Goal: Communication & Community: Answer question/provide support

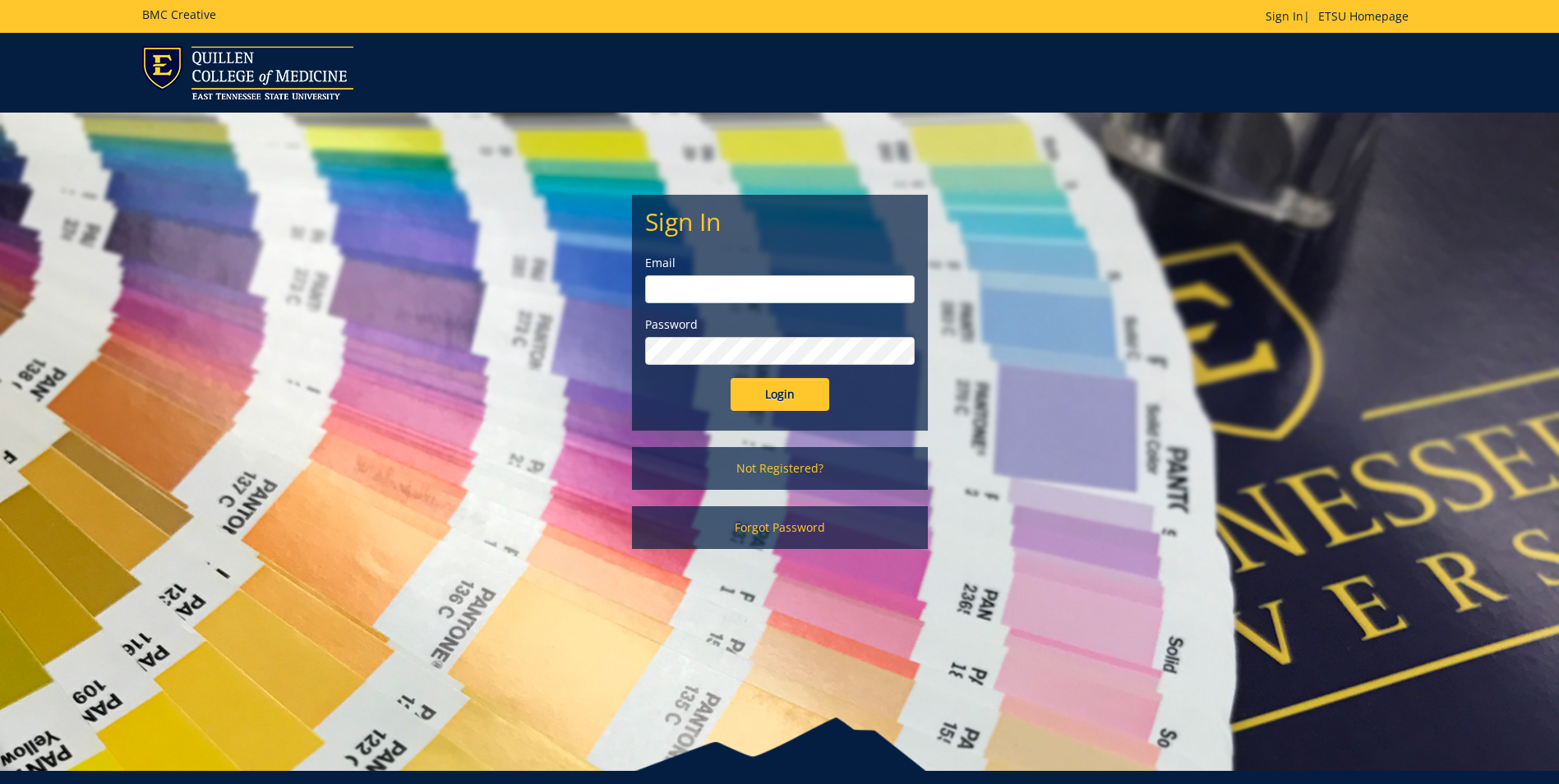
click at [658, 282] on input "email" at bounding box center [780, 289] width 270 height 28
type input "[EMAIL_ADDRESS][DOMAIN_NAME]"
click at [730, 378] on input "Login" at bounding box center [779, 394] width 98 height 33
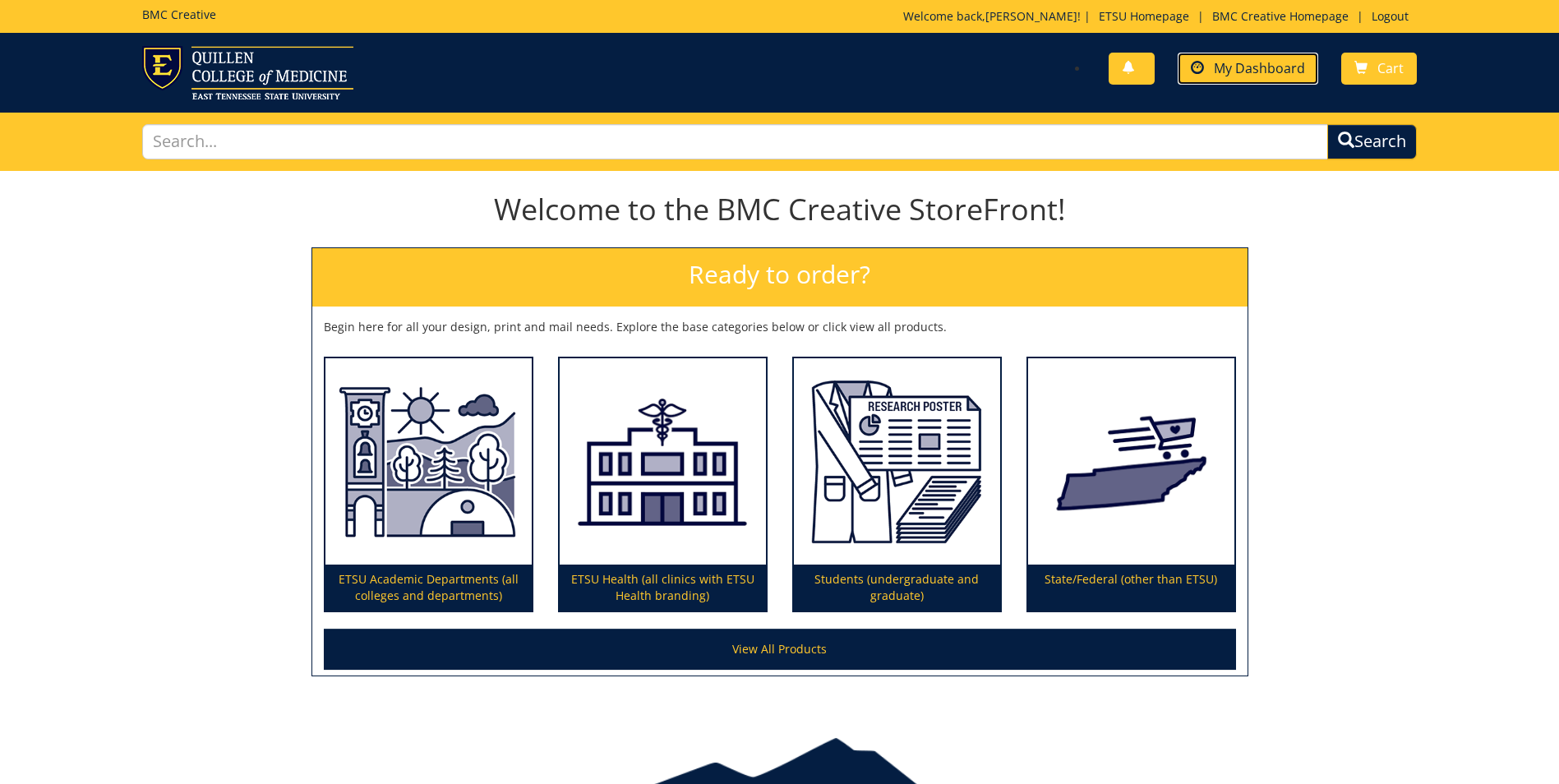
click at [1284, 67] on span "My Dashboard" at bounding box center [1259, 68] width 92 height 18
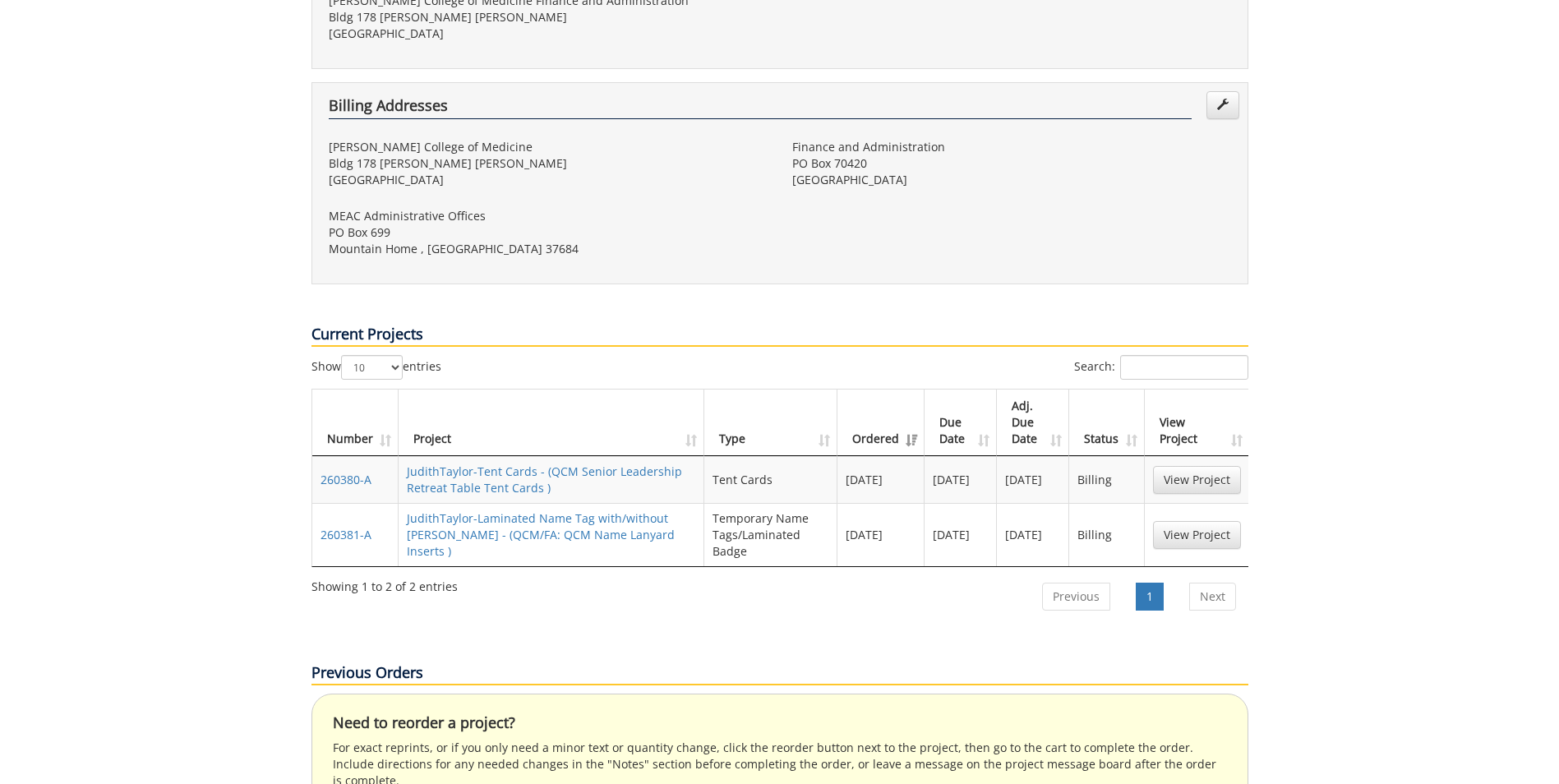
scroll to position [539, 0]
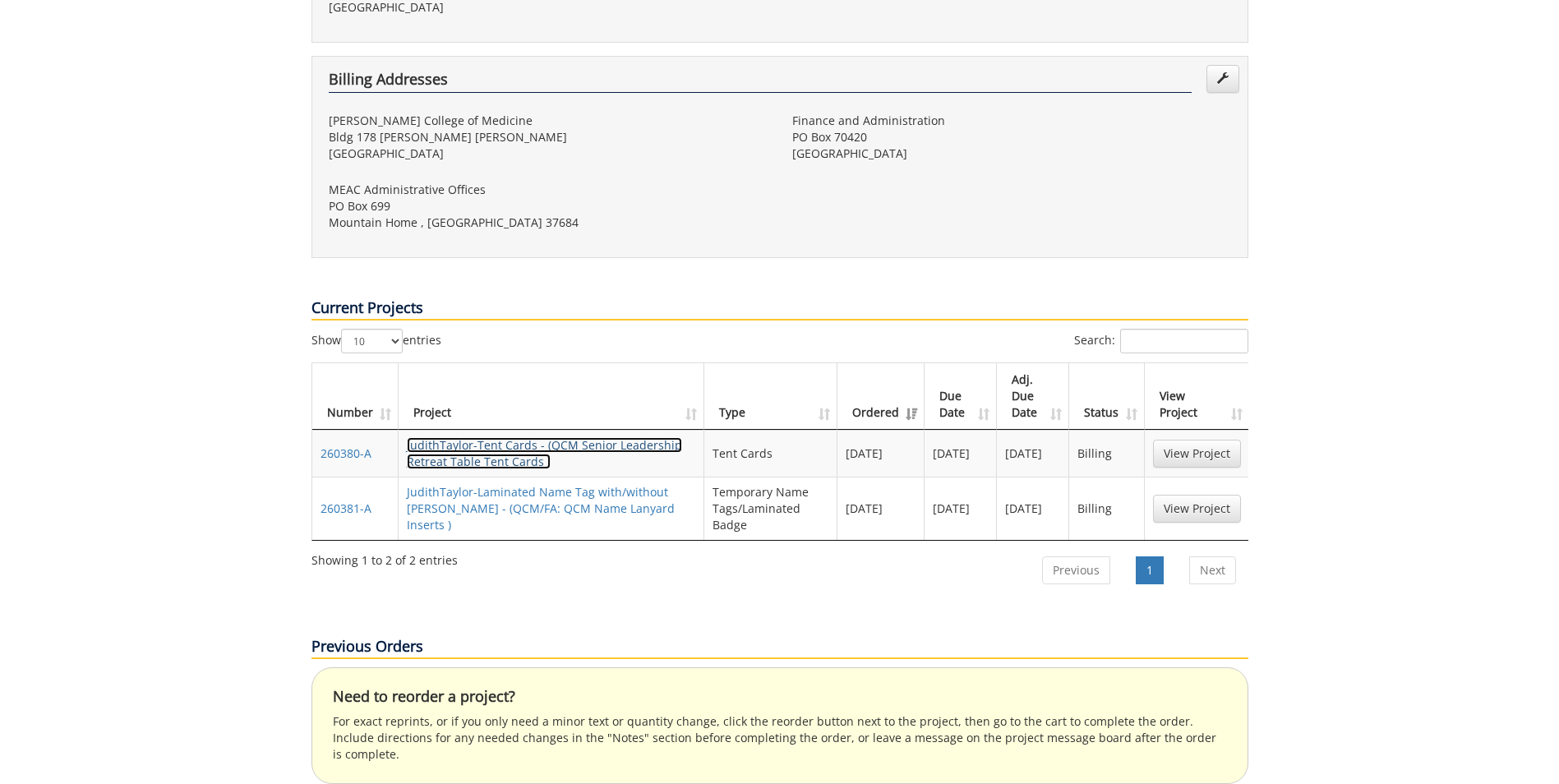
click at [582, 437] on link "JudithTaylor-Tent Cards - (QCM Senior Leadership Retreat Table Tent Cards )" at bounding box center [545, 453] width 276 height 32
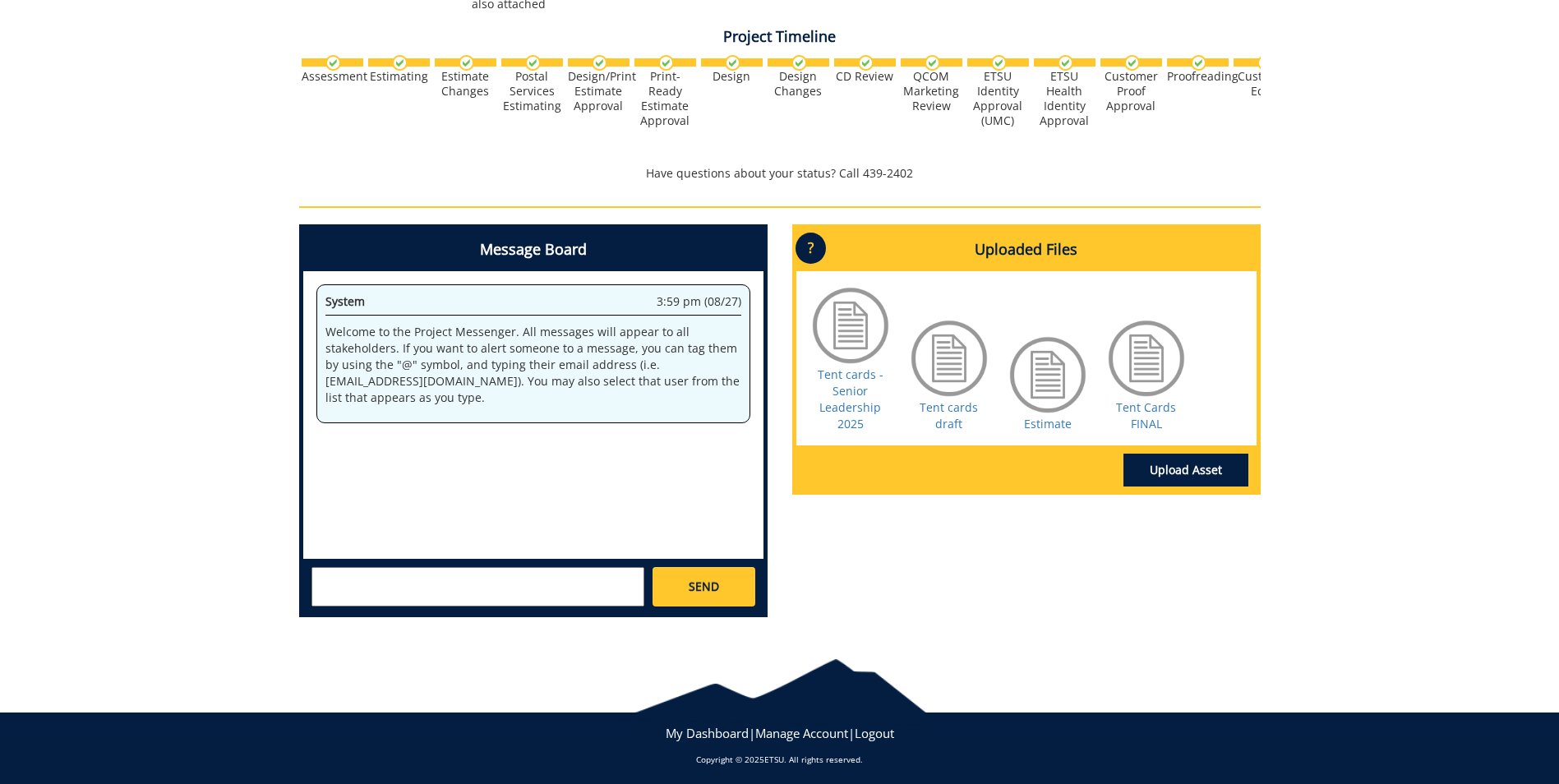
scroll to position [525, 0]
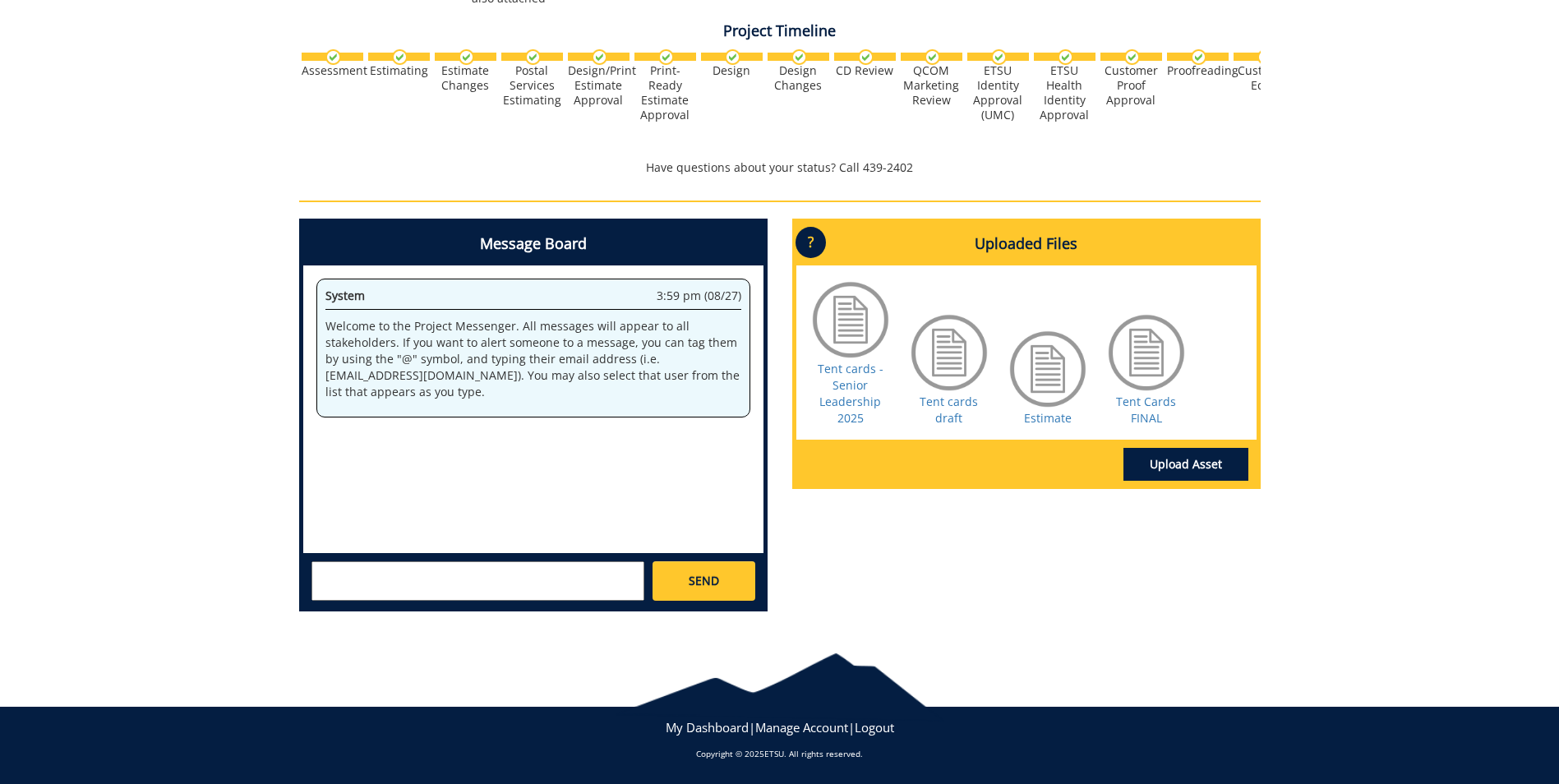
click at [324, 574] on textarea at bounding box center [478, 581] width 333 height 39
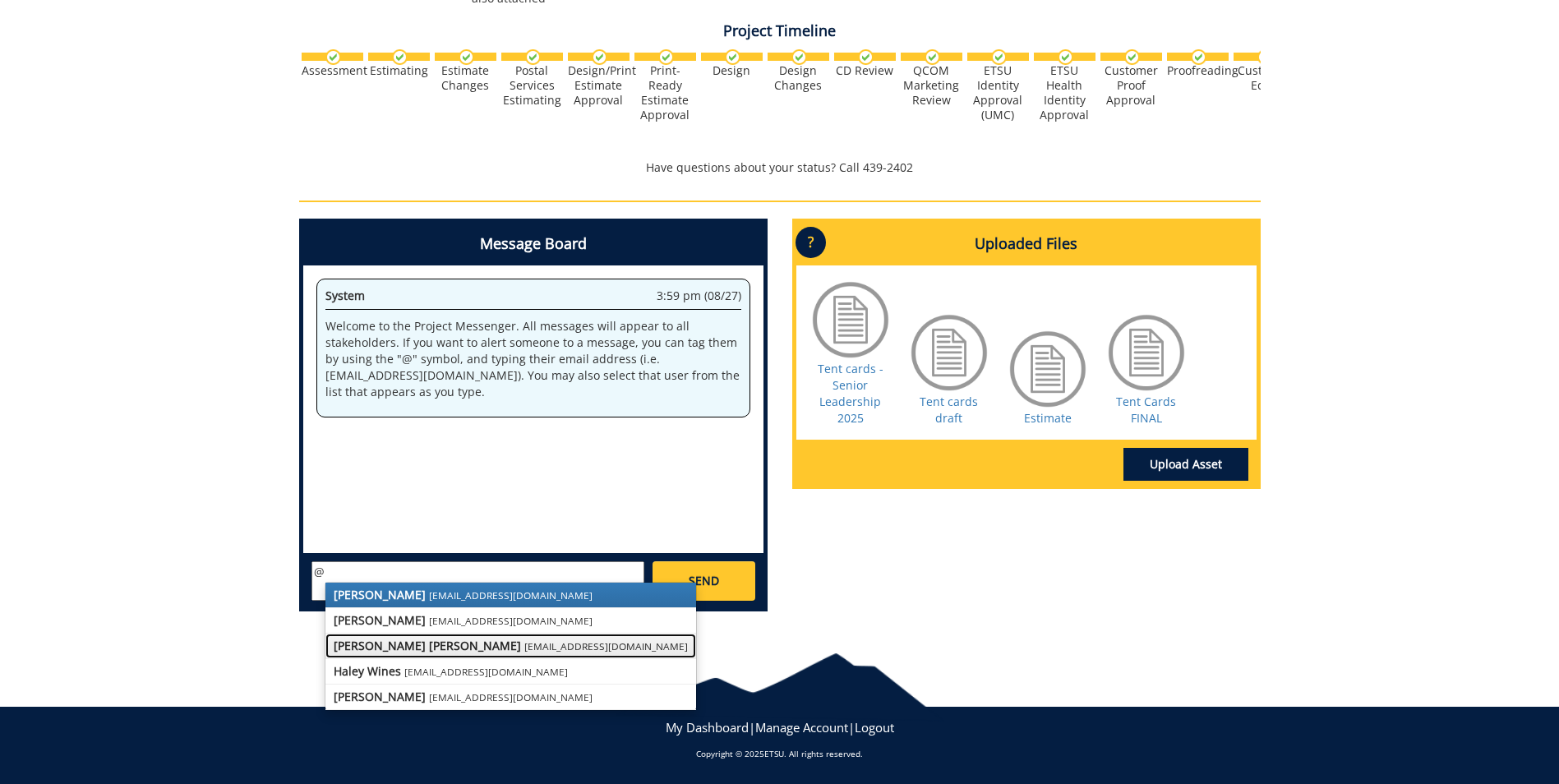
click at [524, 647] on small "[EMAIL_ADDRESS][DOMAIN_NAME]" at bounding box center [606, 646] width 164 height 13
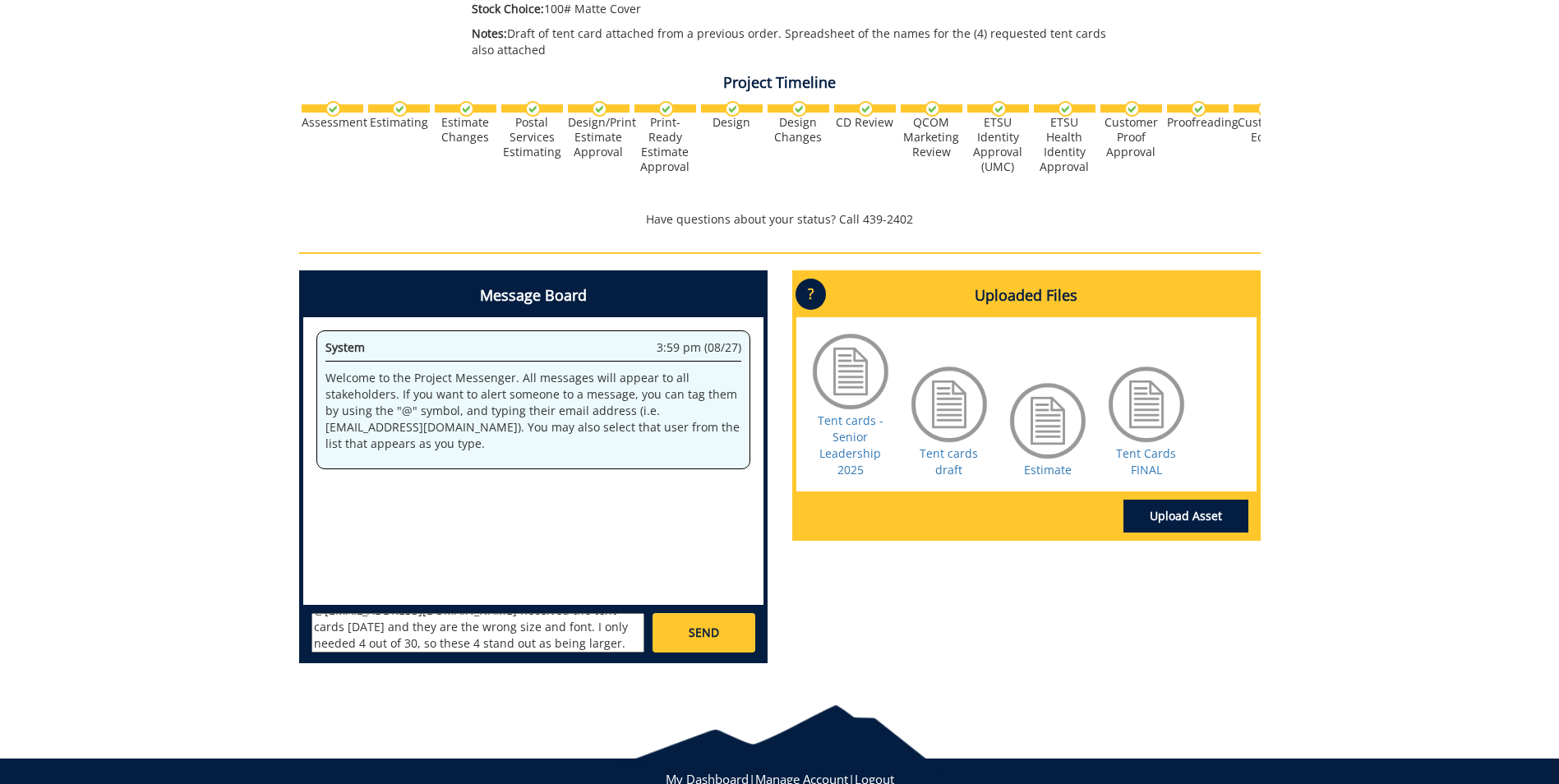
scroll to position [29, 0]
type textarea "@[EMAIL_ADDRESS][DOMAIN_NAME] Received the tent cards [DATE] and they are the w…"
click at [724, 624] on link "SEND" at bounding box center [703, 633] width 102 height 39
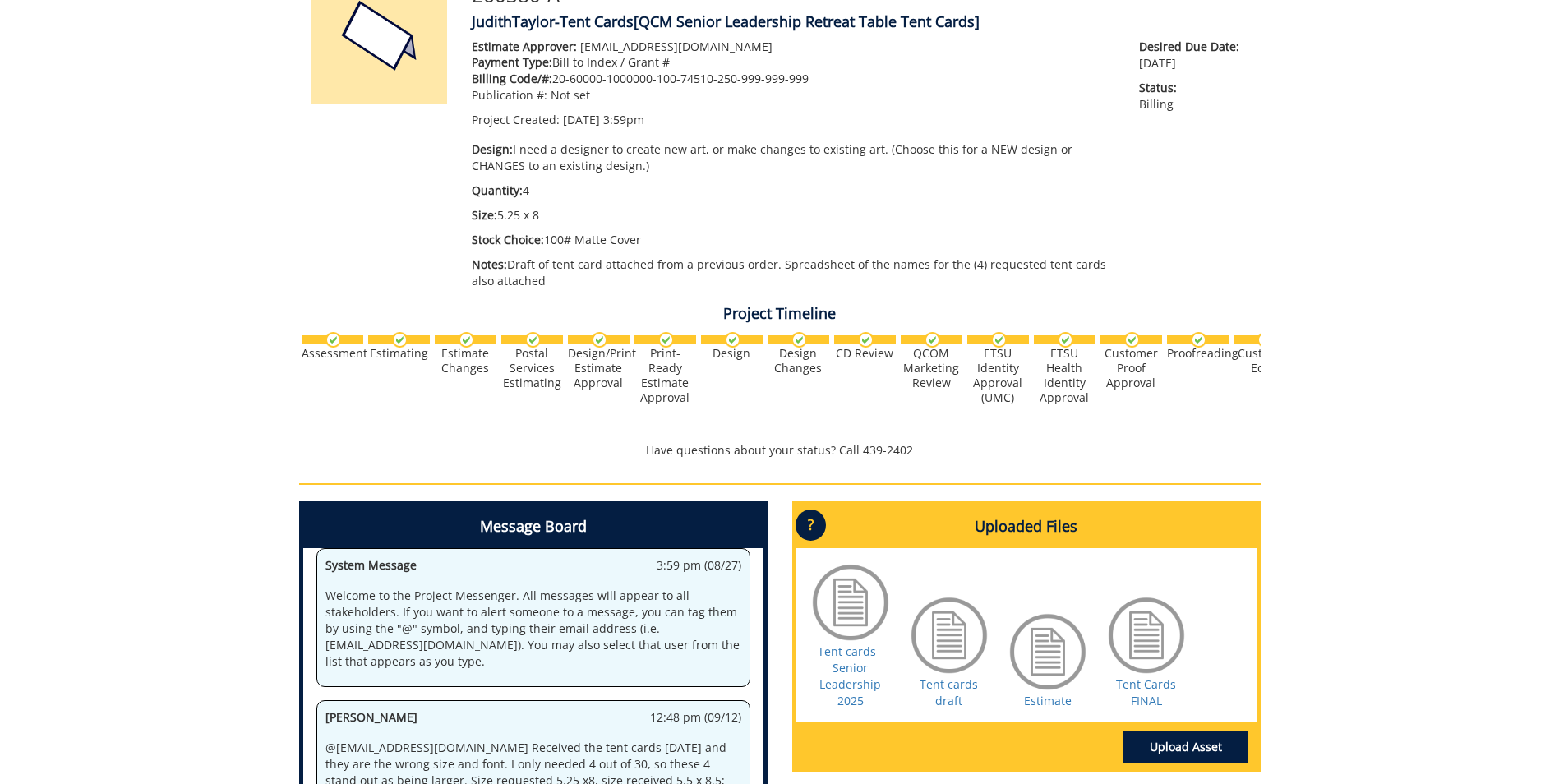
scroll to position [9792, 0]
click at [936, 687] on link "Tent cards draft" at bounding box center [948, 692] width 58 height 32
click at [939, 690] on link "Tent cards draft" at bounding box center [948, 692] width 58 height 32
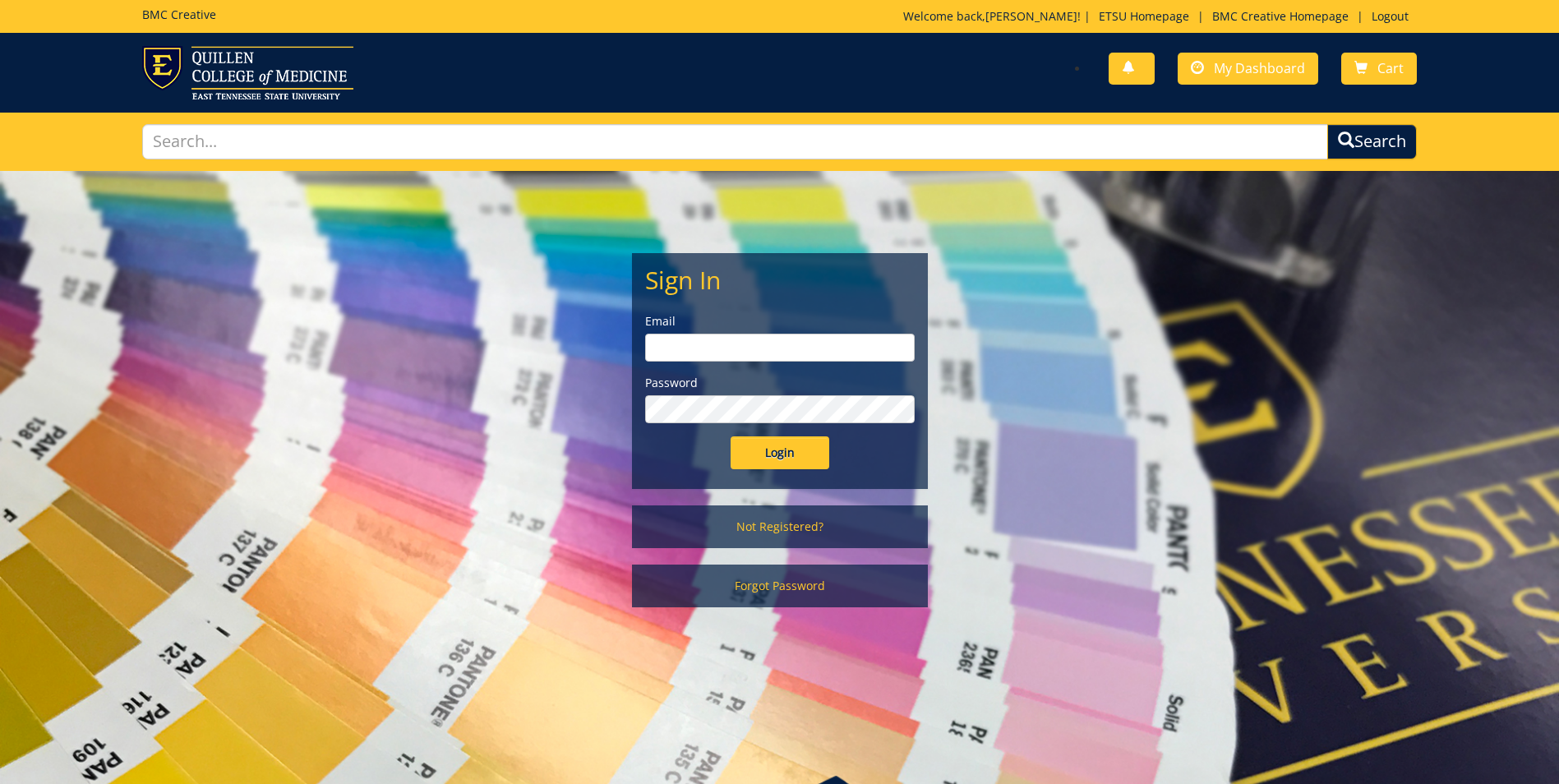
click at [665, 346] on input "email" at bounding box center [780, 347] width 270 height 28
type input "[EMAIL_ADDRESS][DOMAIN_NAME]"
click at [730, 436] on input "Login" at bounding box center [779, 452] width 98 height 33
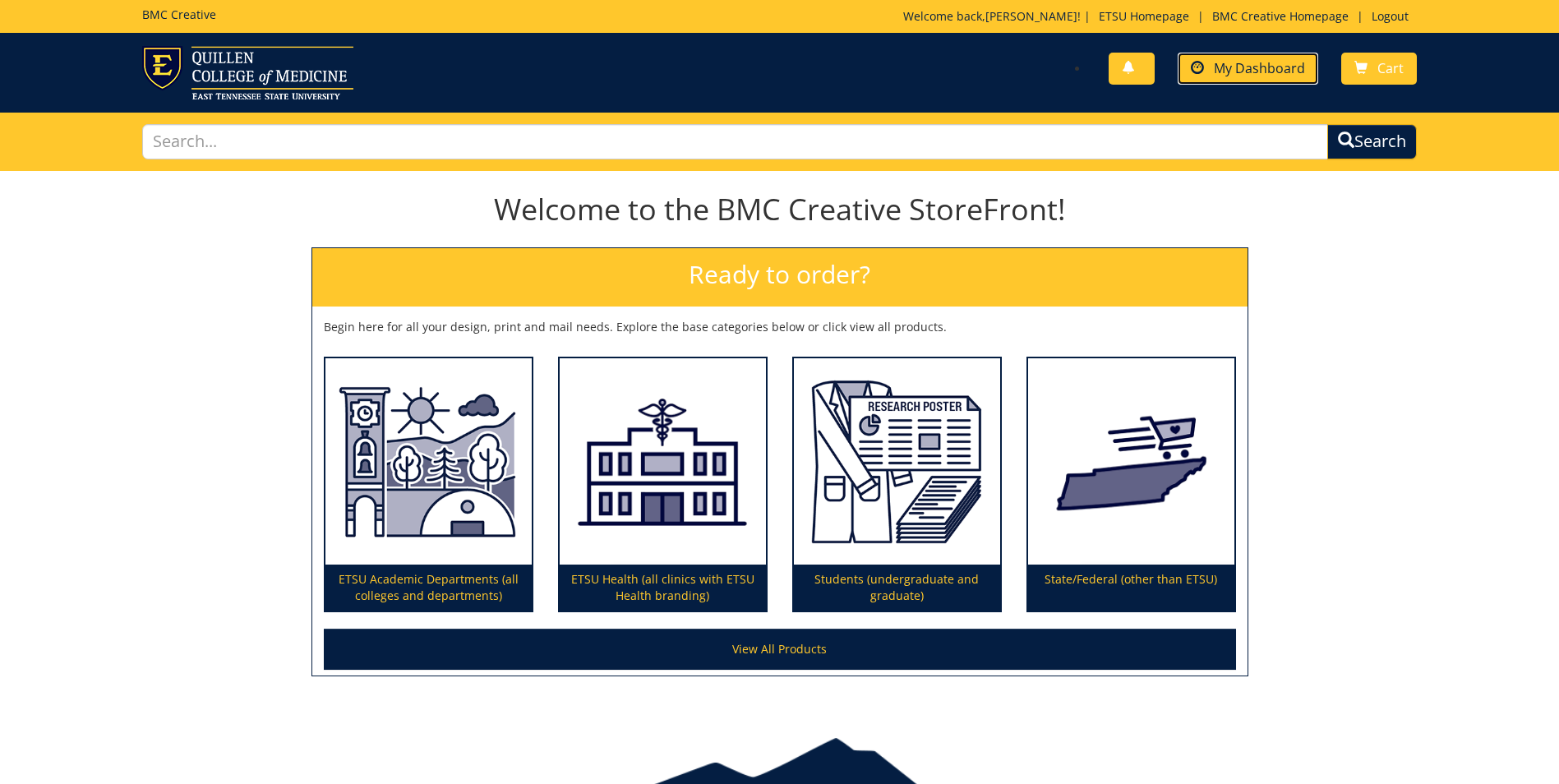
click at [1289, 67] on span "My Dashboard" at bounding box center [1259, 68] width 92 height 18
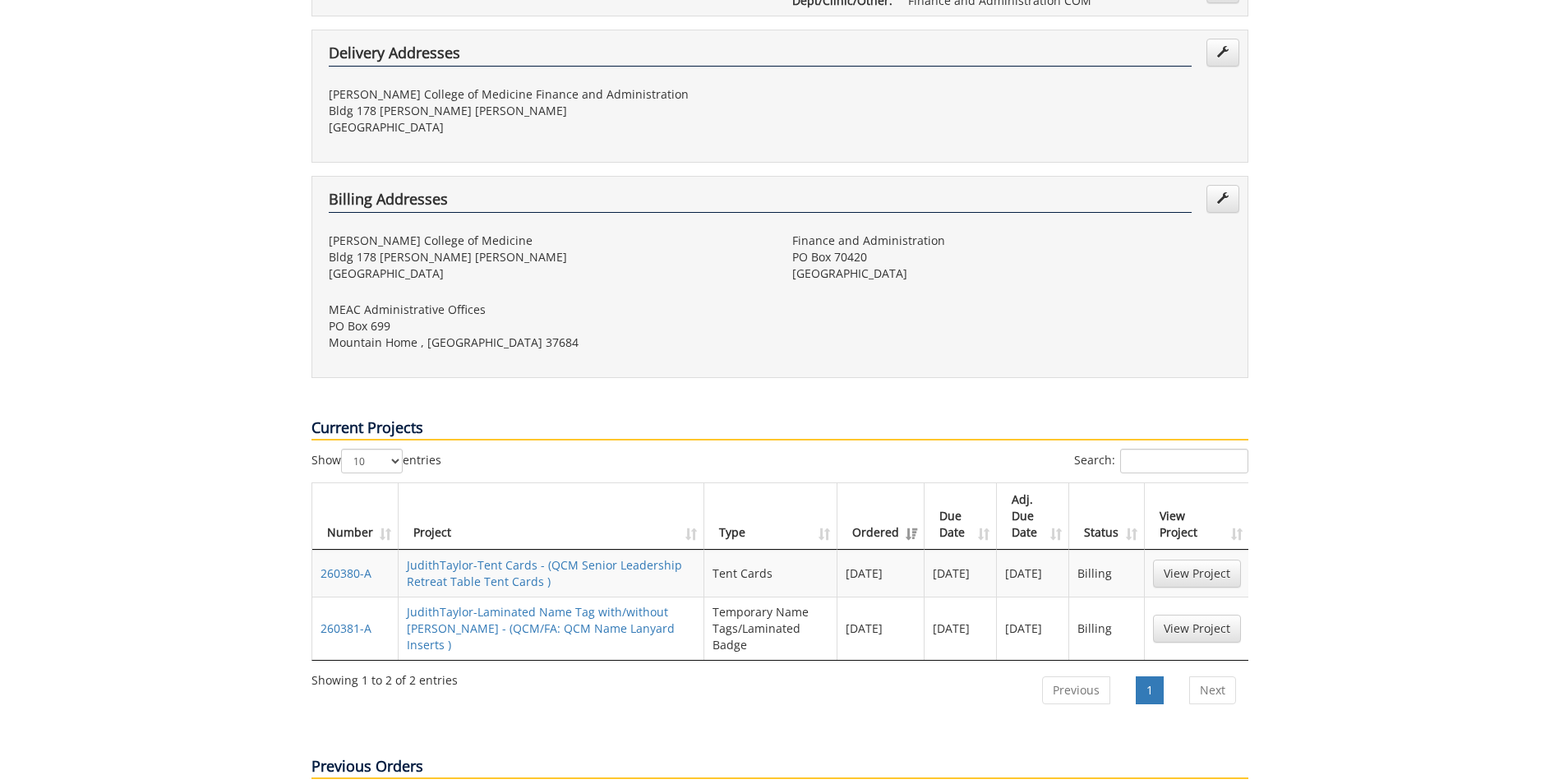
scroll to position [434, 0]
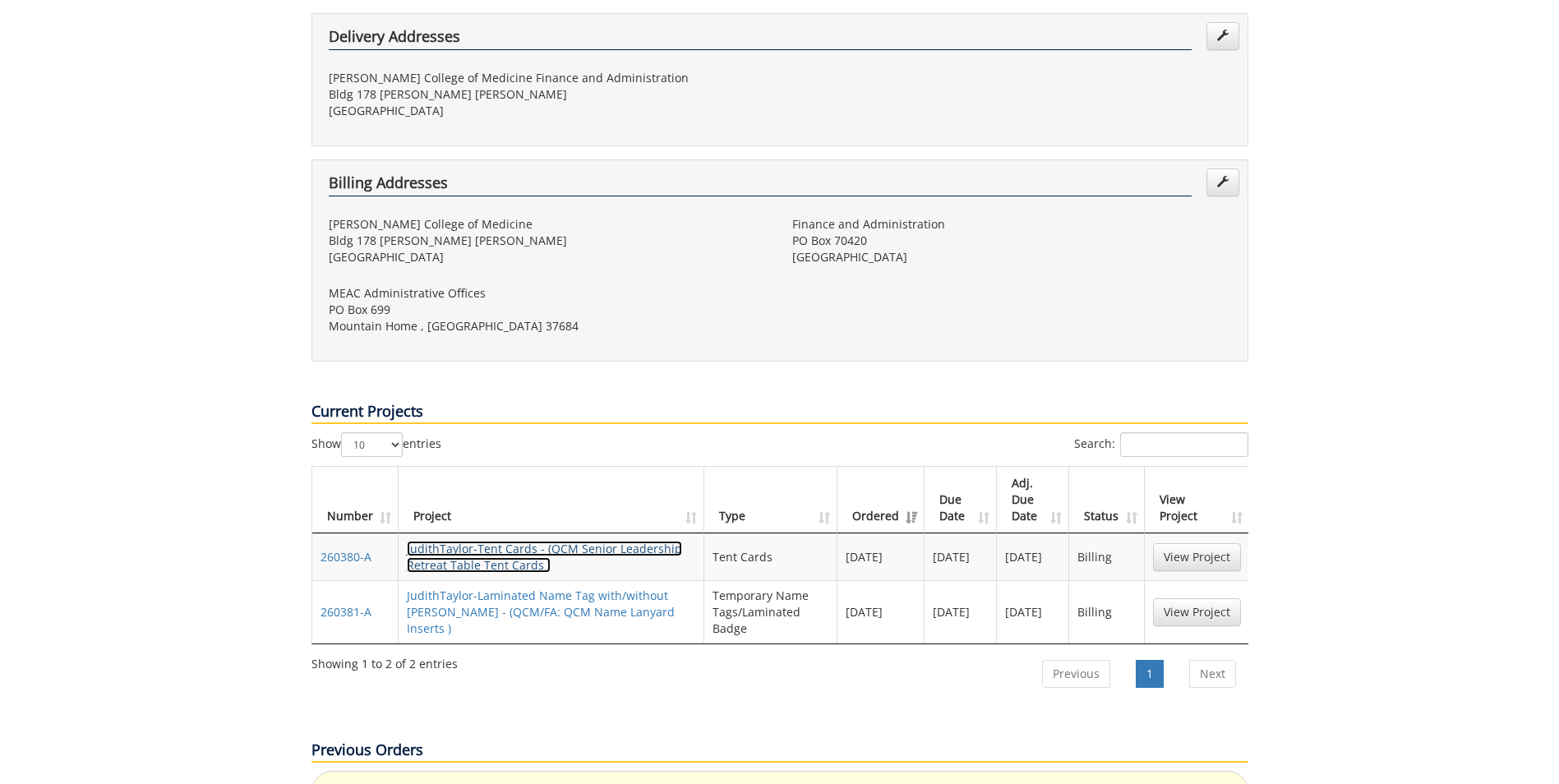
click at [513, 540] on link "JudithTaylor-Tent Cards - (QCM Senior Leadership Retreat Table Tent Cards )" at bounding box center [545, 556] width 276 height 32
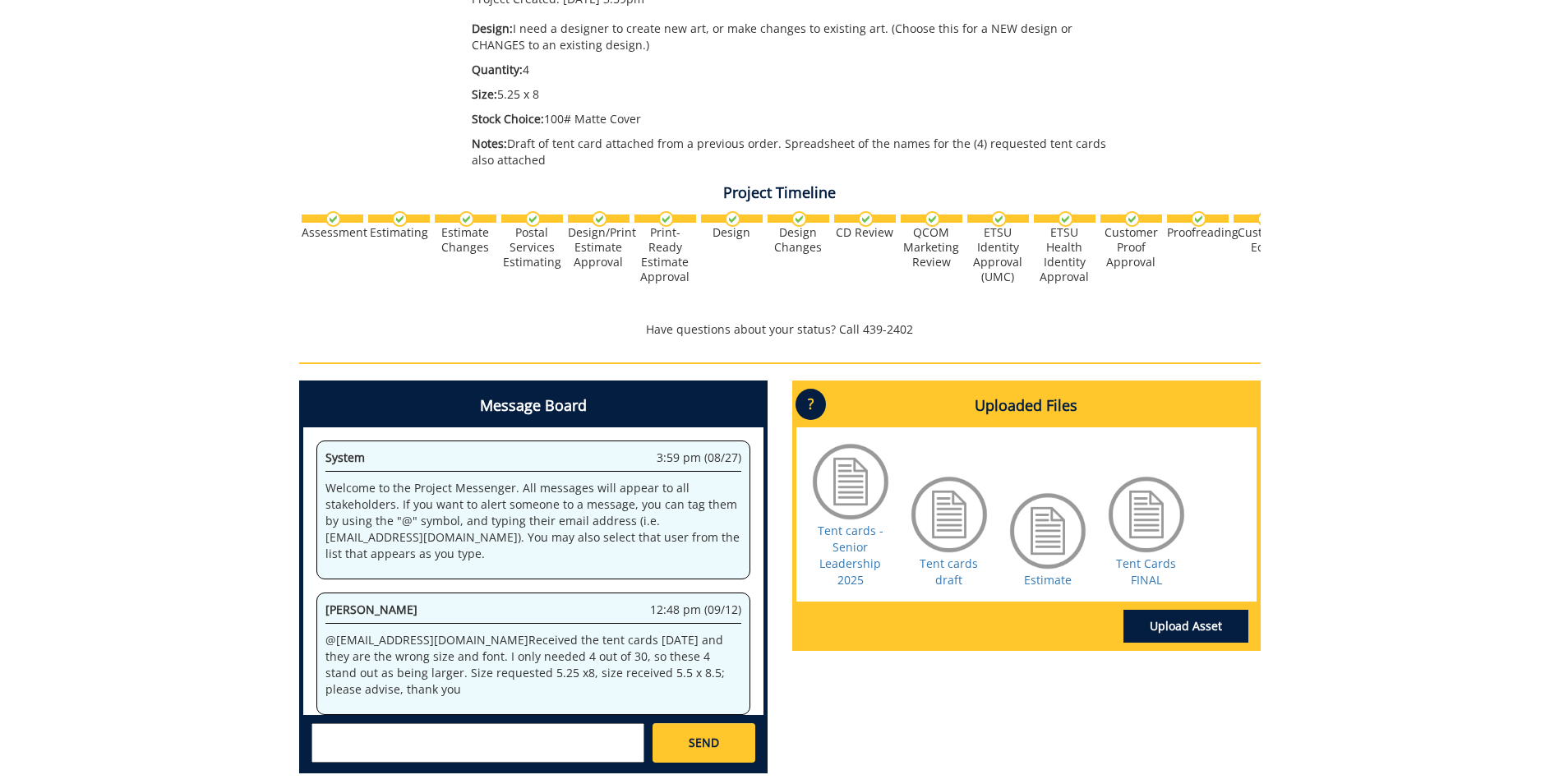
scroll to position [375, 0]
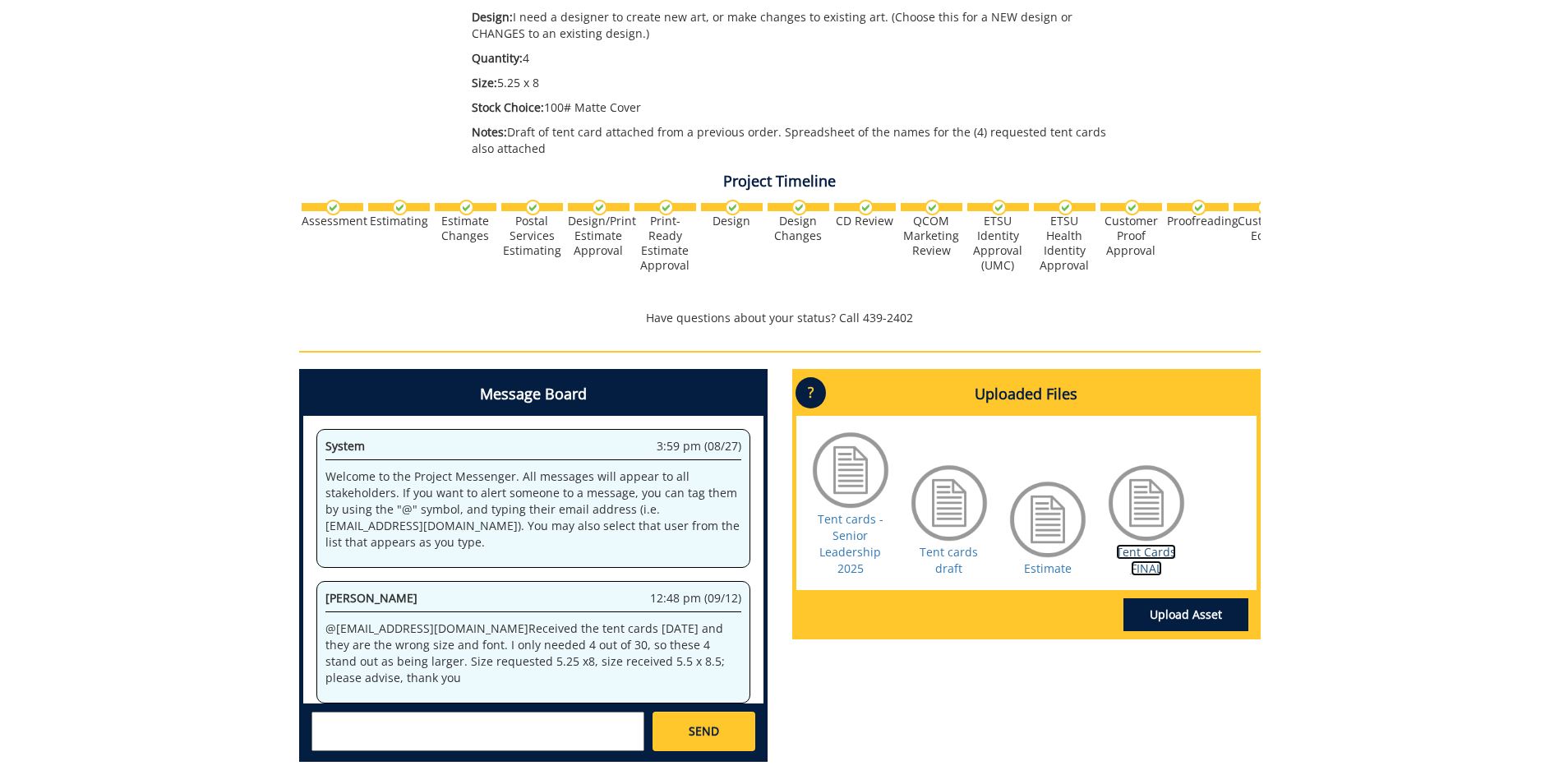
click at [1141, 553] on link "Tent Cards FINAL" at bounding box center [1146, 560] width 60 height 32
click at [707, 665] on p "@ [EMAIL_ADDRESS][DOMAIN_NAME] Received the tent cards [DATE] and they are the …" at bounding box center [533, 653] width 416 height 66
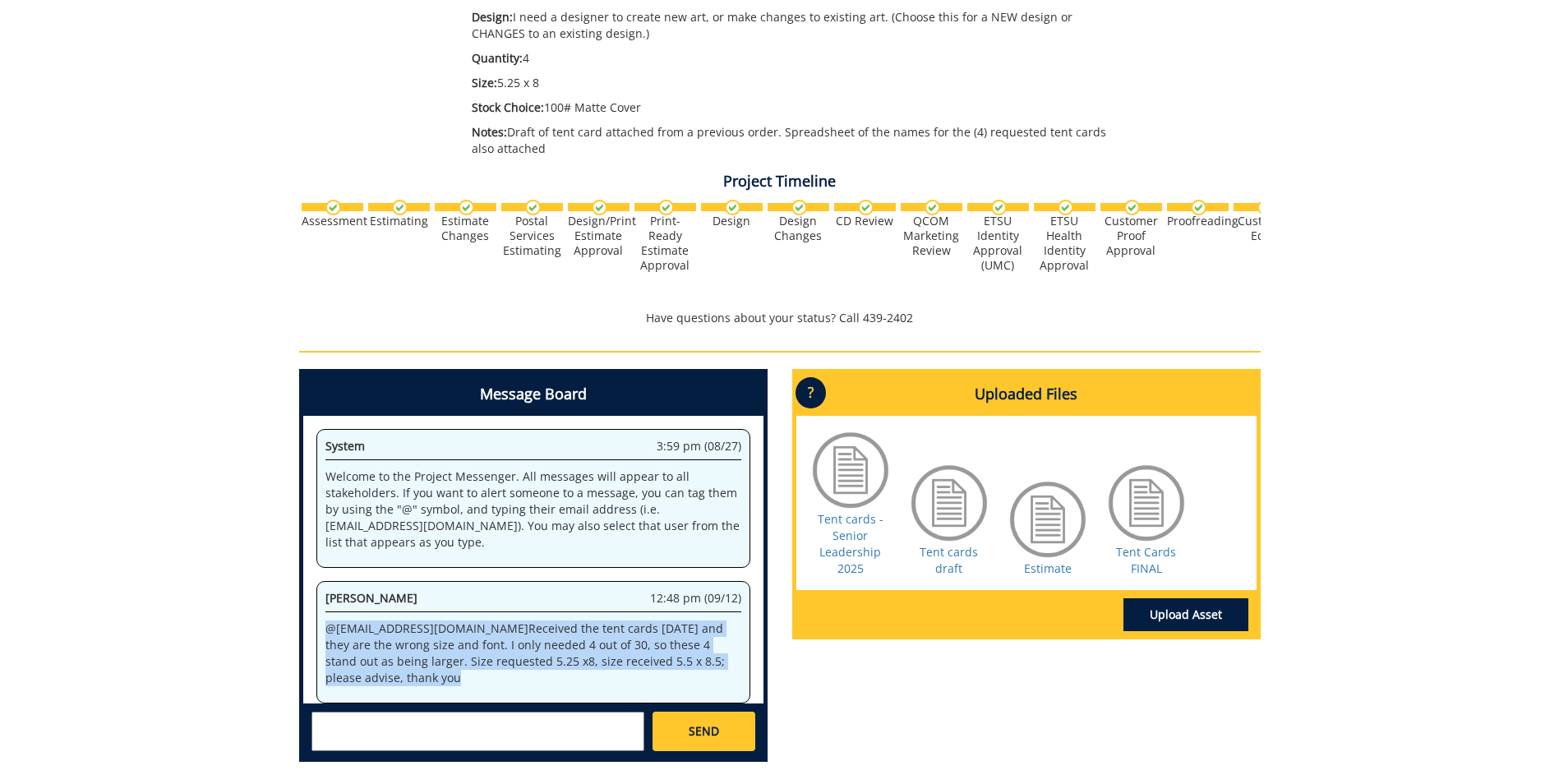
drag, startPoint x: 710, startPoint y: 661, endPoint x: 328, endPoint y: 631, distance: 383.2
click at [328, 631] on p "@ [EMAIL_ADDRESS][DOMAIN_NAME] Received the tent cards [DATE] and they are the …" at bounding box center [533, 653] width 416 height 66
drag, startPoint x: 328, startPoint y: 631, endPoint x: 348, endPoint y: 635, distance: 20.4
copy p "@ [EMAIL_ADDRESS][DOMAIN_NAME] Received the tent cards [DATE] and they are the …"
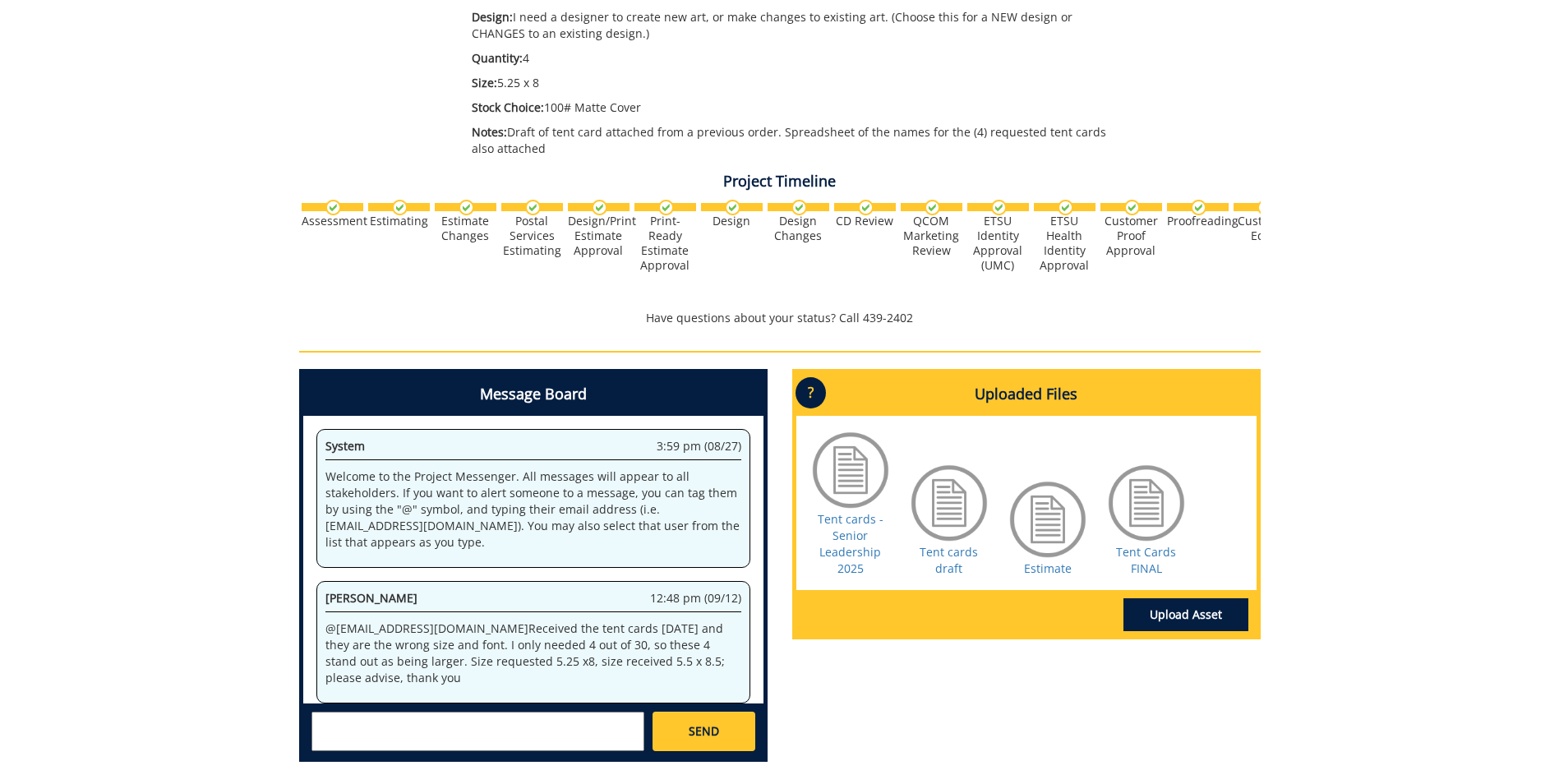
click at [334, 726] on textarea at bounding box center [478, 731] width 333 height 39
paste textarea "@[EMAIL_ADDRESS][DOMAIN_NAME] Received the tent cards [DATE] and they are the w…"
drag, startPoint x: 437, startPoint y: 722, endPoint x: 304, endPoint y: 719, distance: 133.0
click at [304, 719] on div "@[EMAIL_ADDRESS][DOMAIN_NAME] Received the tent cards [DATE] and they are the w…" at bounding box center [534, 730] width 461 height 55
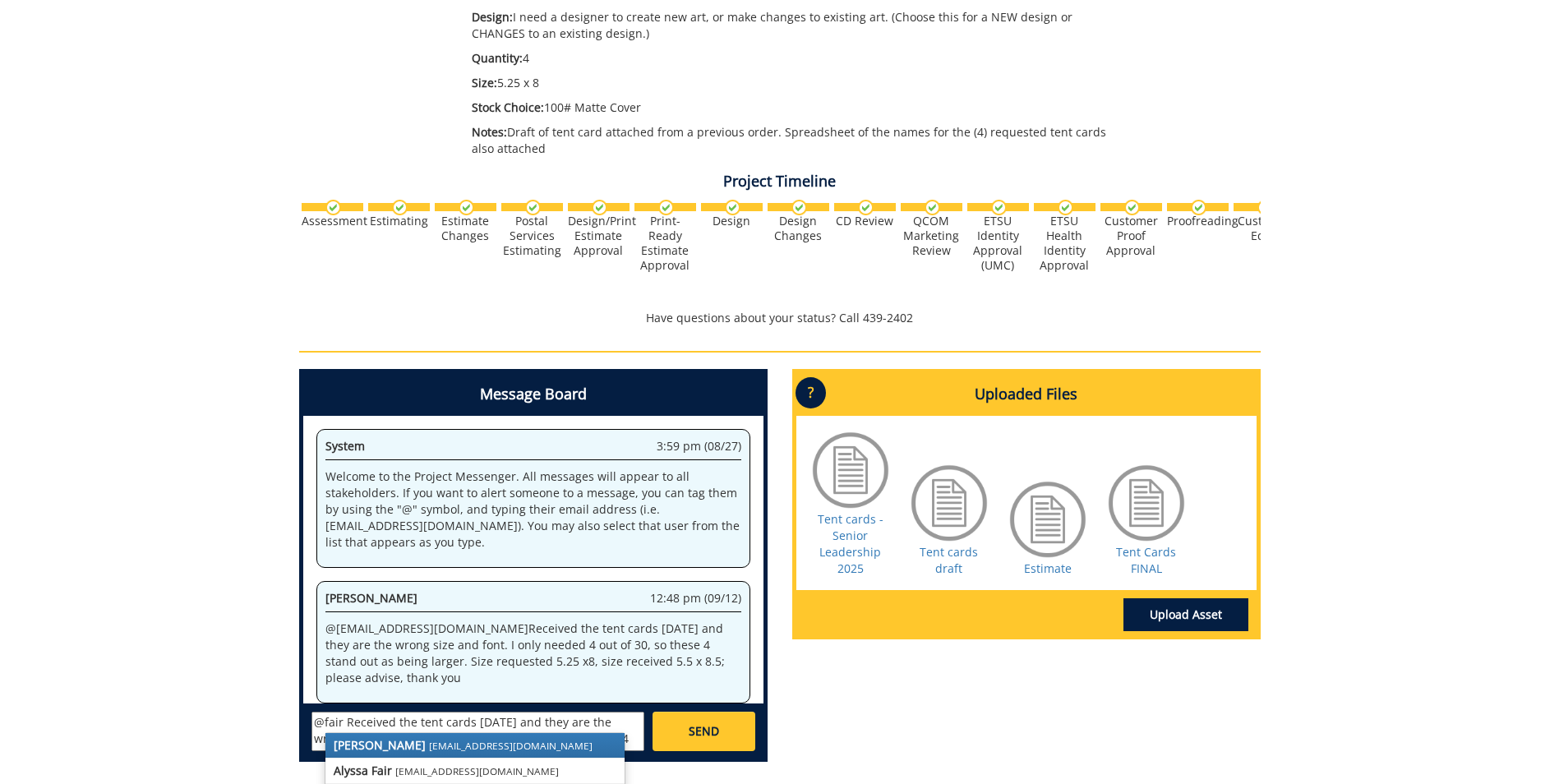
click at [429, 742] on small "[EMAIL_ADDRESS][DOMAIN_NAME]" at bounding box center [510, 745] width 164 height 13
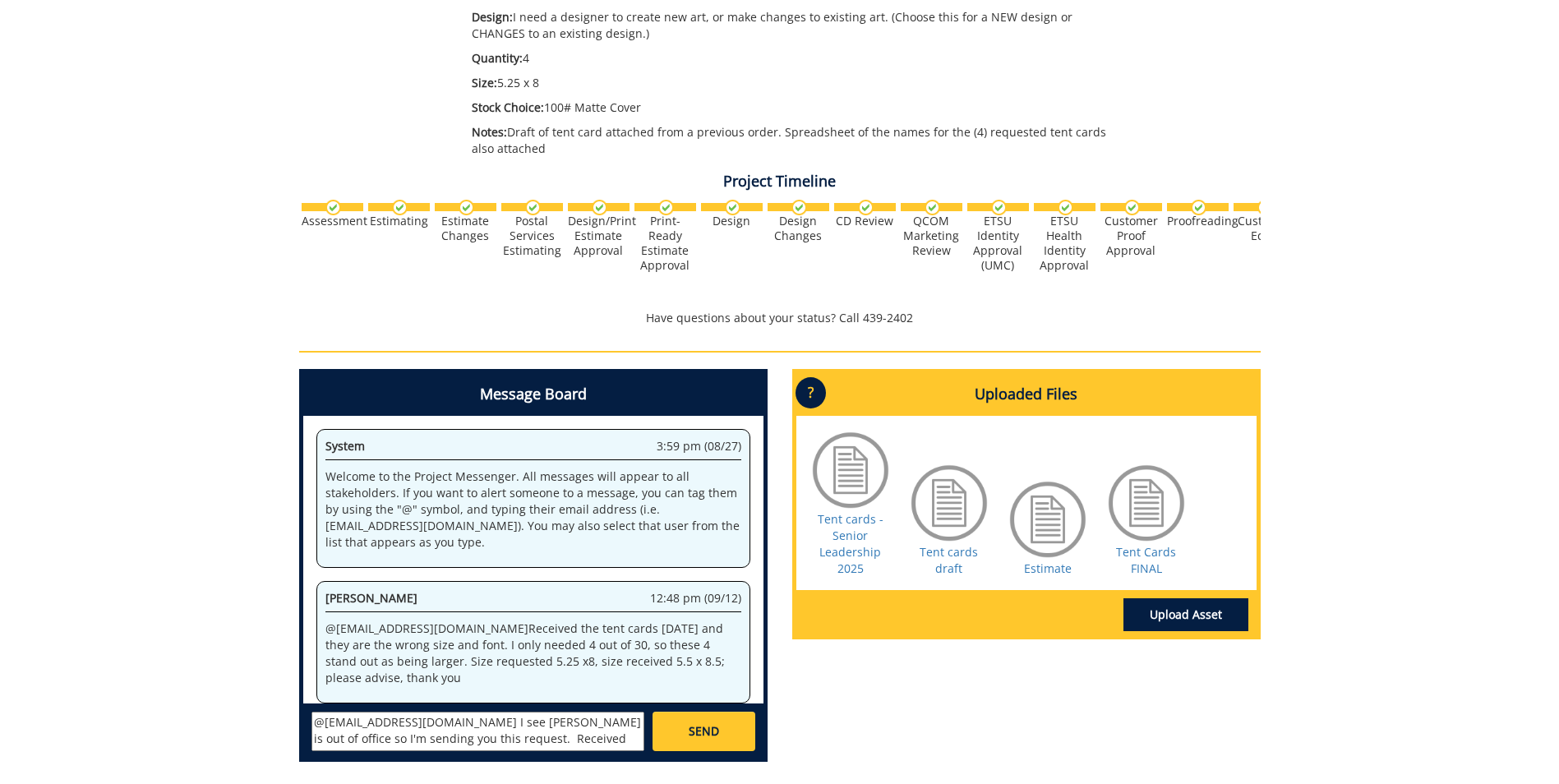
click at [524, 738] on textarea "@[EMAIL_ADDRESS][DOMAIN_NAME] I see [PERSON_NAME] is out of office so I'm sendi…" at bounding box center [478, 731] width 333 height 39
type textarea "@[EMAIL_ADDRESS][DOMAIN_NAME], I see [PERSON_NAME] is out of office so I'm send…"
click at [690, 729] on span "SEND" at bounding box center [704, 732] width 30 height 17
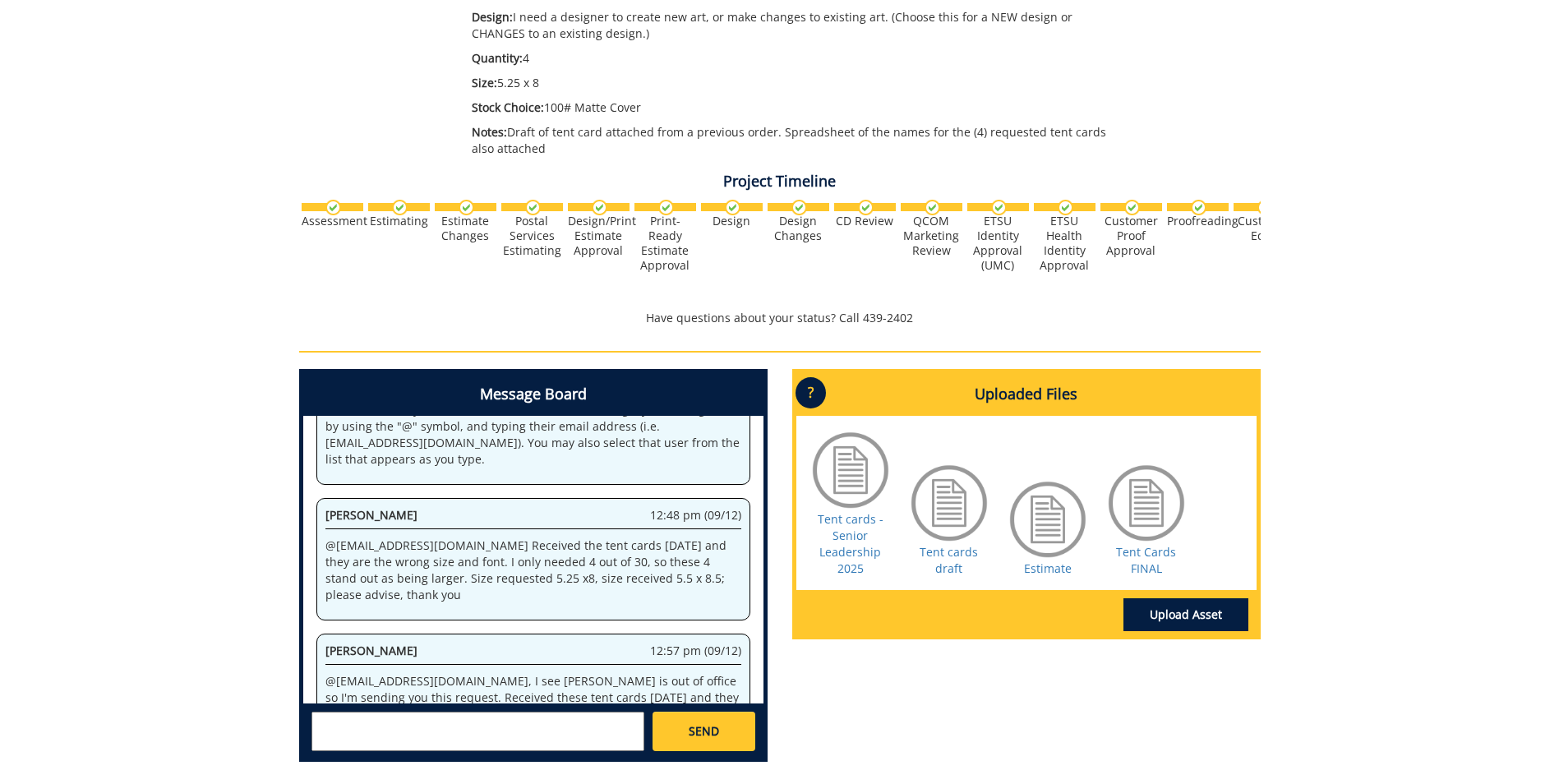
scroll to position [2688, 0]
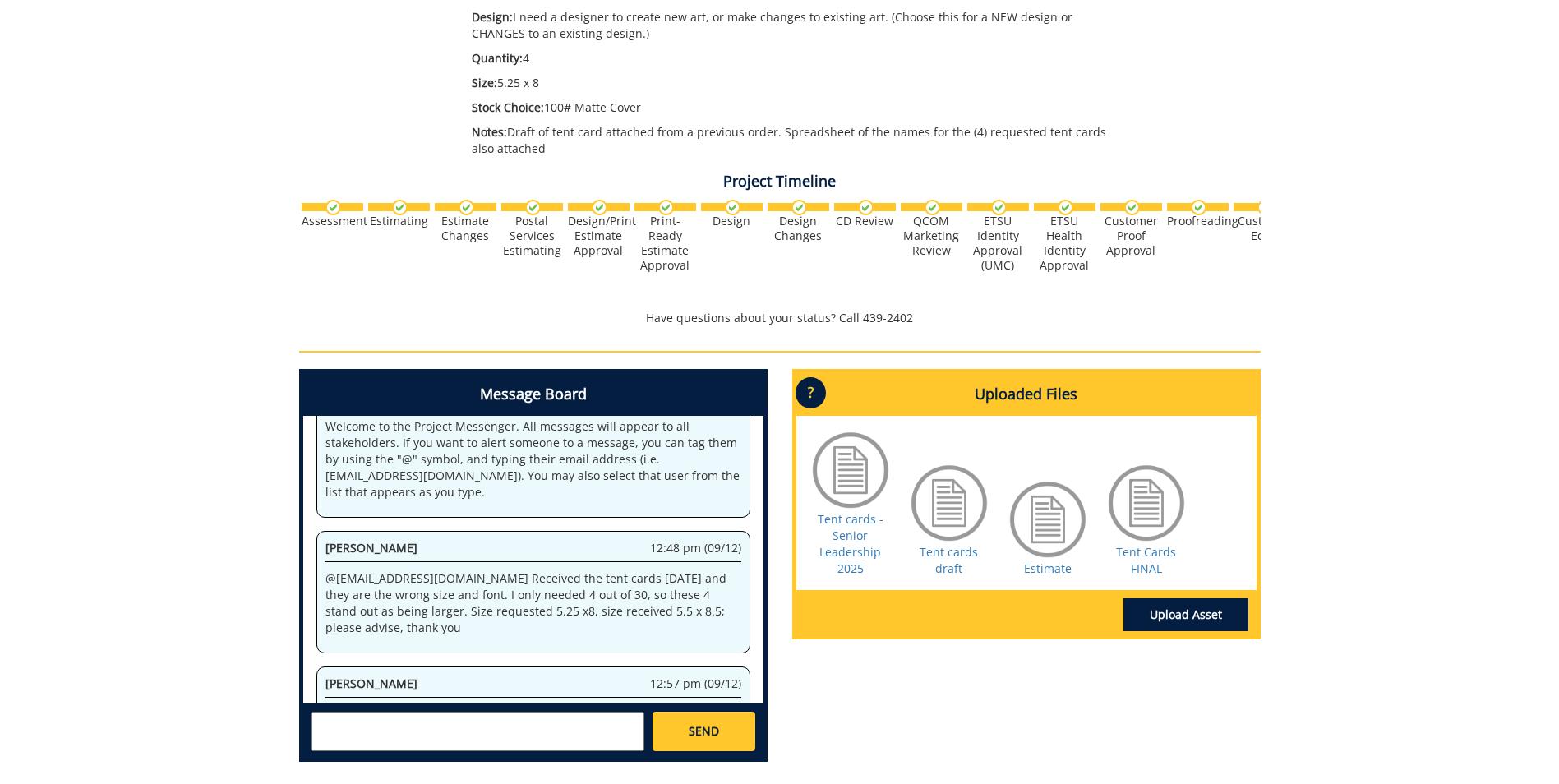
click at [328, 728] on textarea at bounding box center [478, 731] width 333 height 39
type textarea "c"
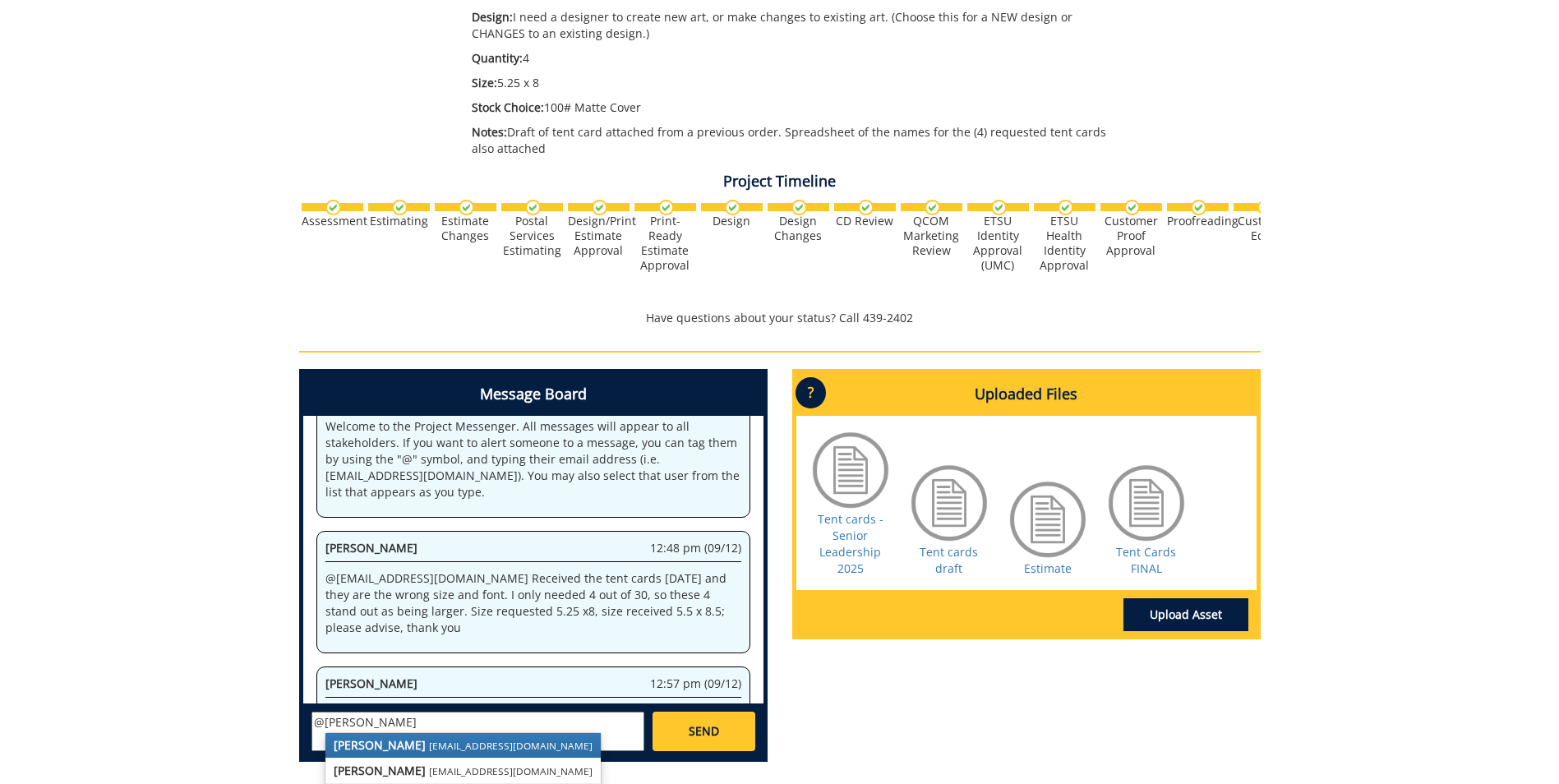
click at [429, 739] on small "[EMAIL_ADDRESS][DOMAIN_NAME]" at bounding box center [510, 745] width 164 height 13
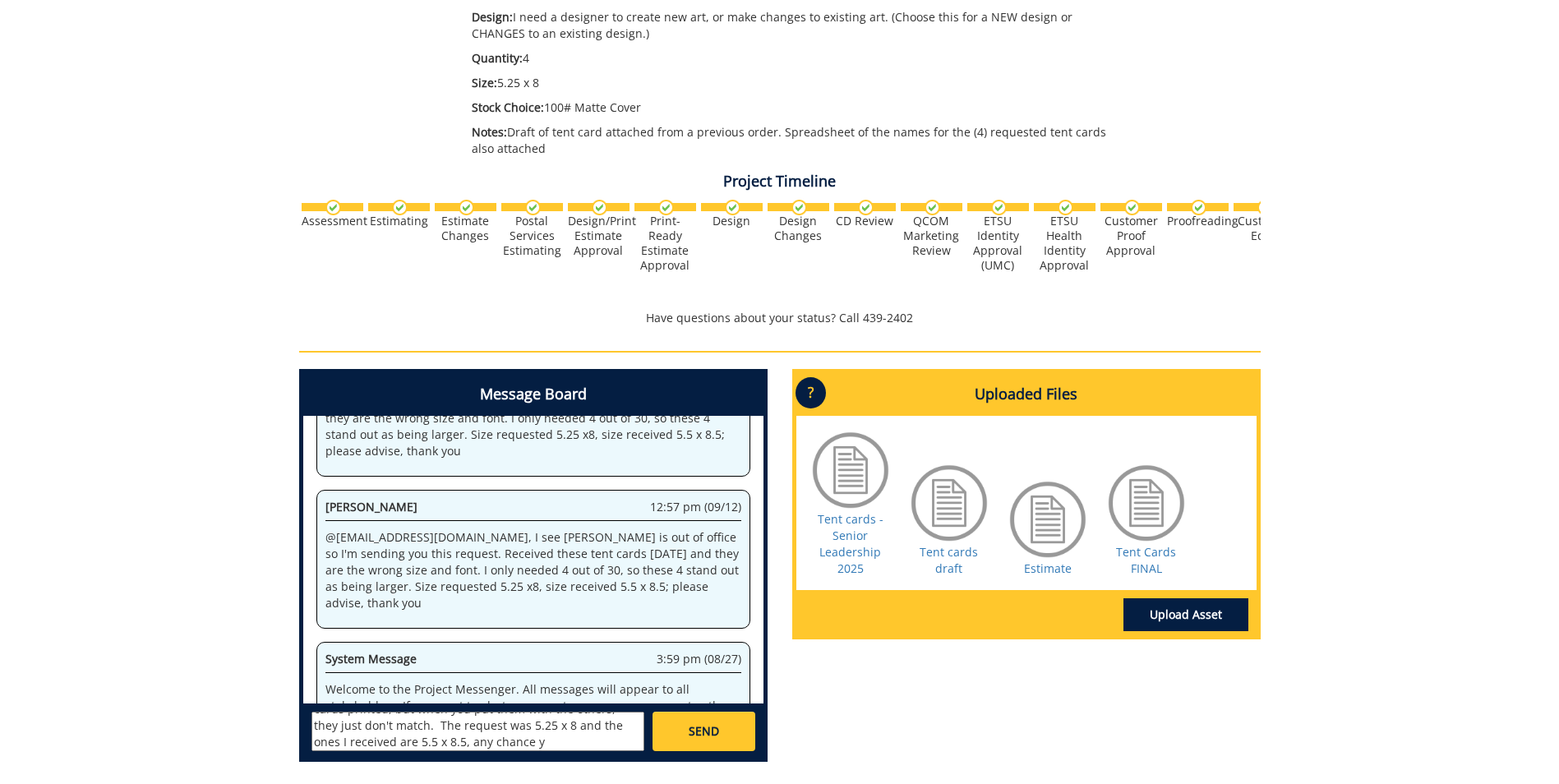
scroll to position [10305, 0]
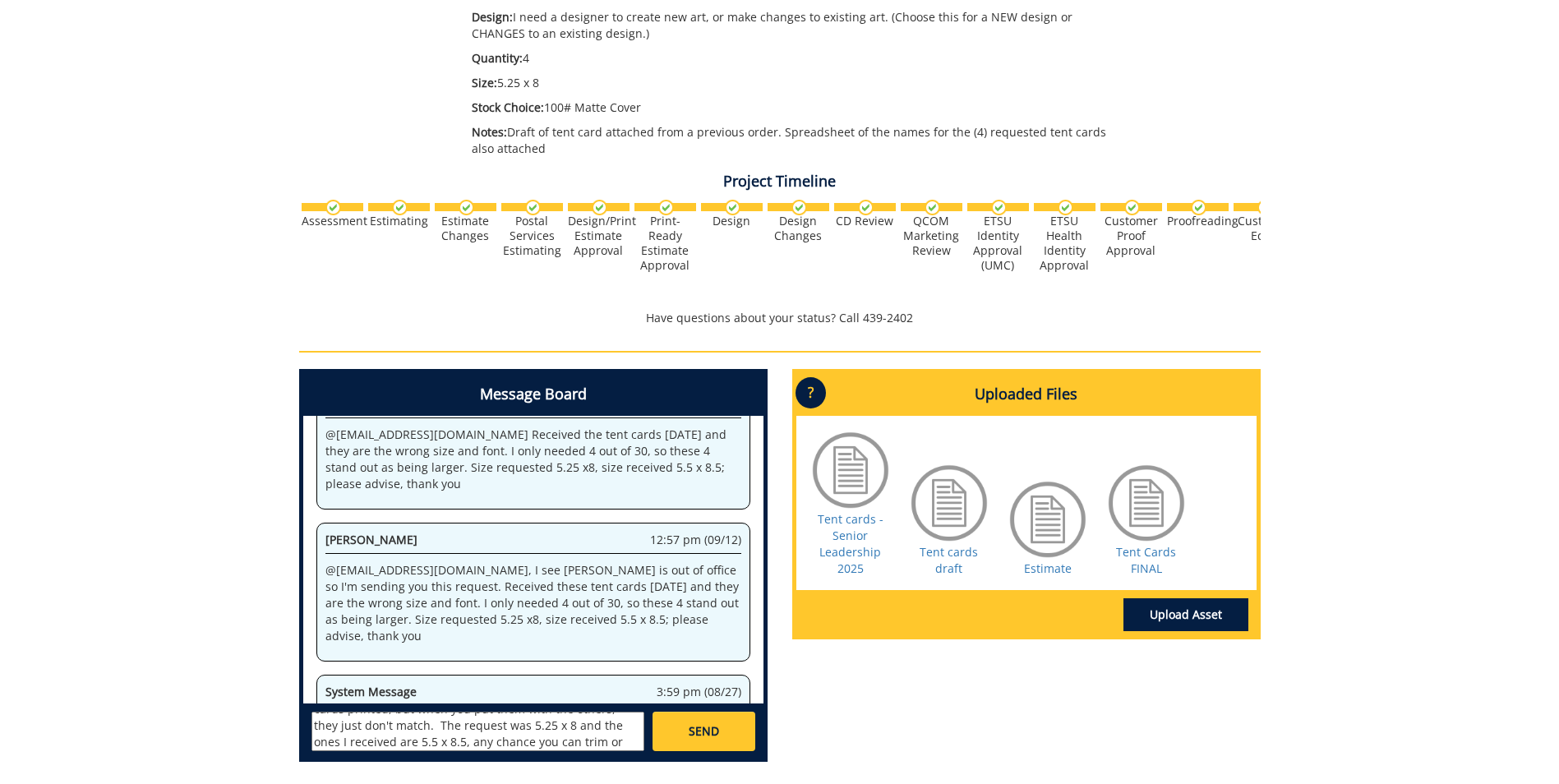
type textarea "@[EMAIL_ADDRESS][DOMAIN_NAME], looks like everyone is out of office. I received…"
click at [717, 730] on span "SEND" at bounding box center [704, 732] width 30 height 17
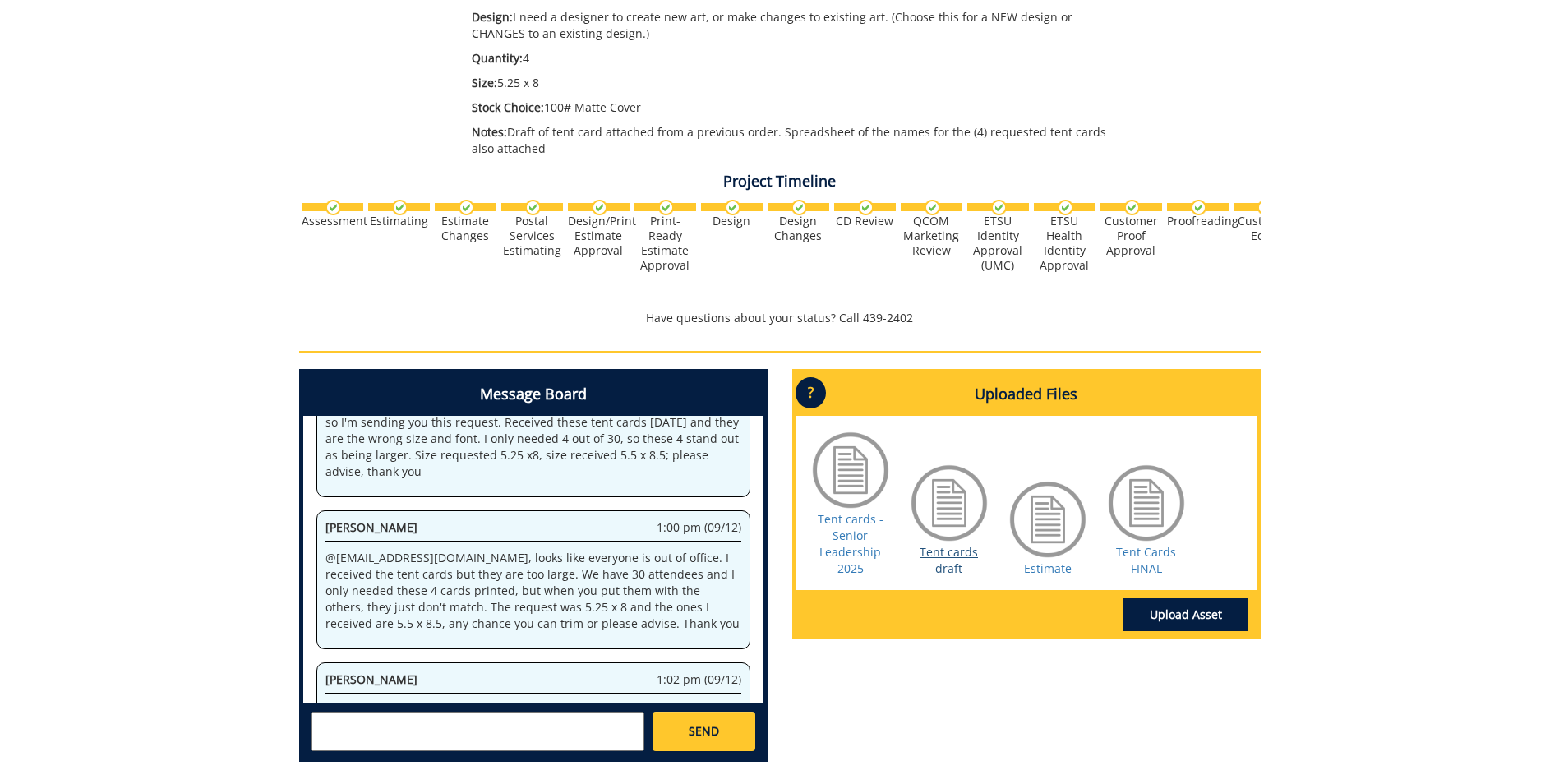
scroll to position [24564, 0]
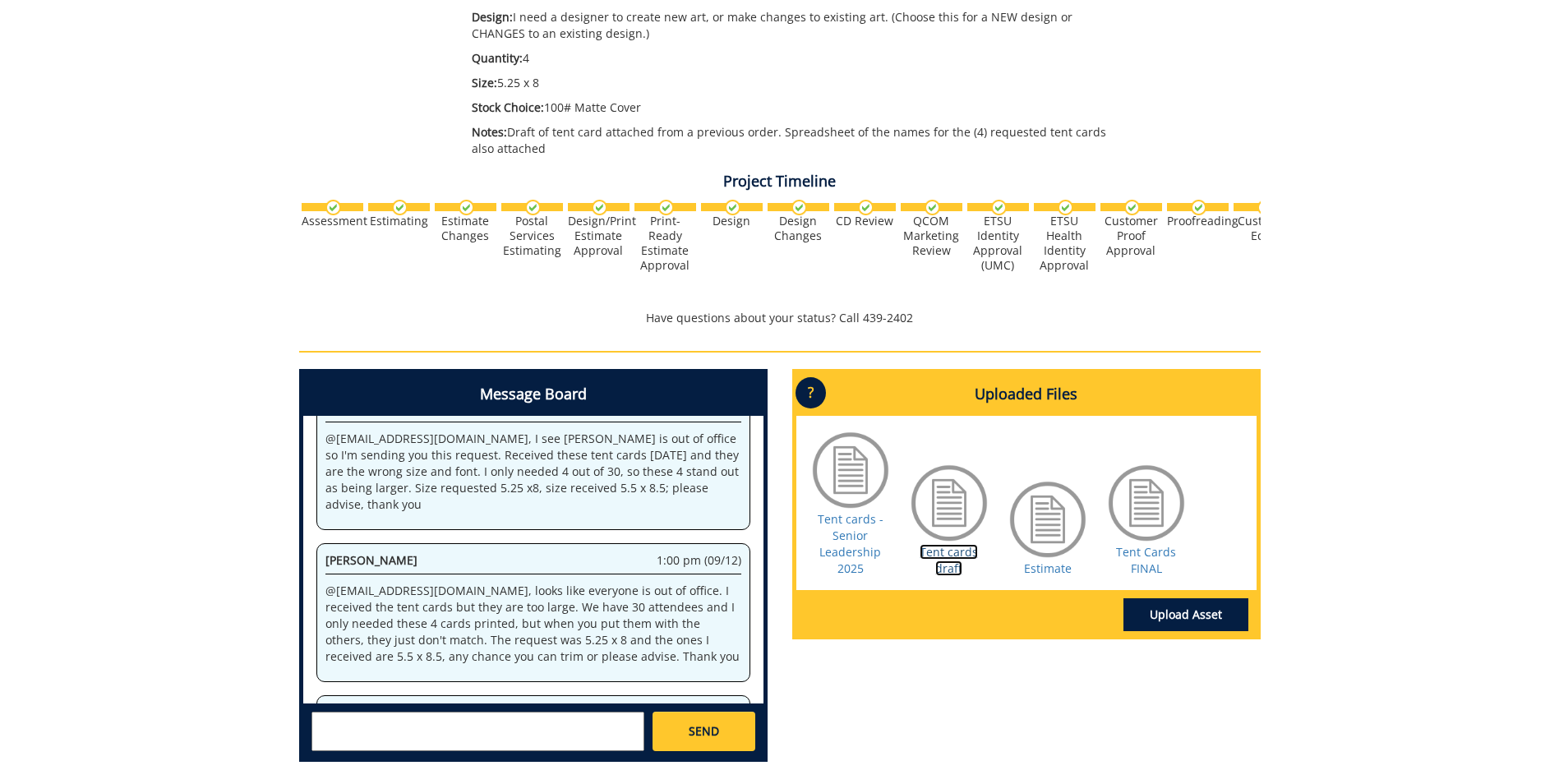
click at [951, 556] on link "Tent cards draft" at bounding box center [948, 560] width 58 height 32
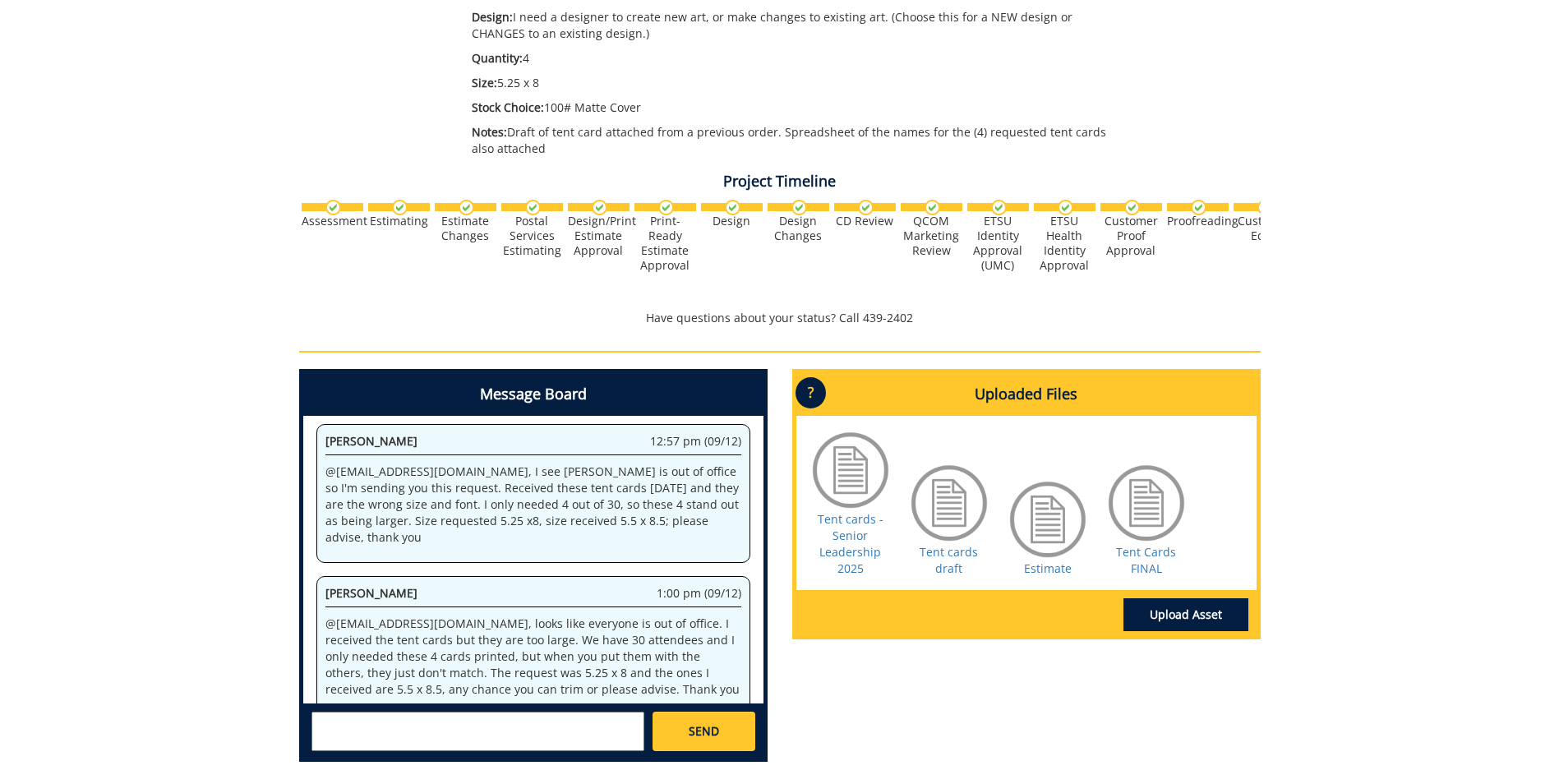
click at [339, 726] on textarea at bounding box center [478, 731] width 333 height 39
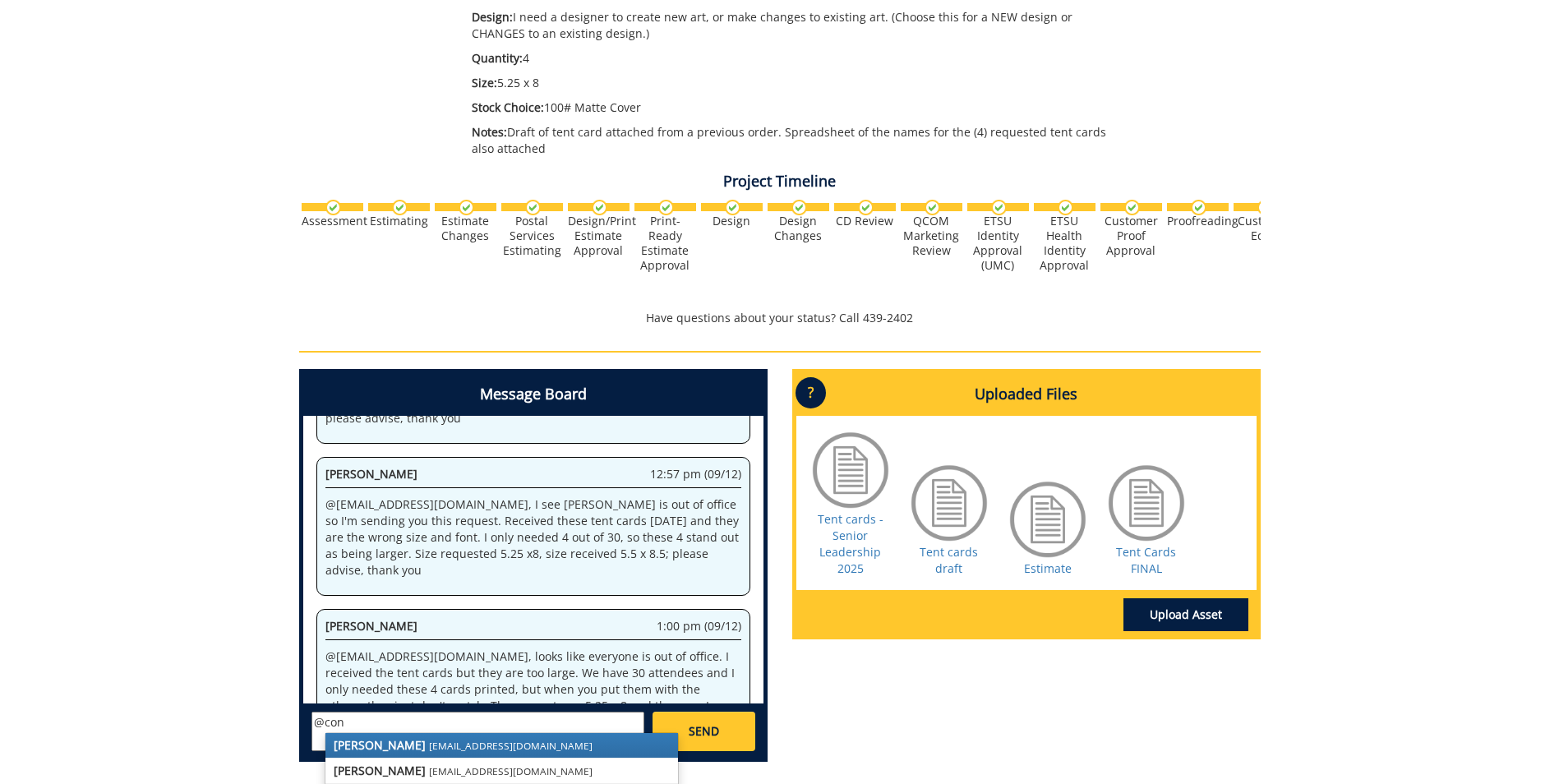
scroll to position [28632, 0]
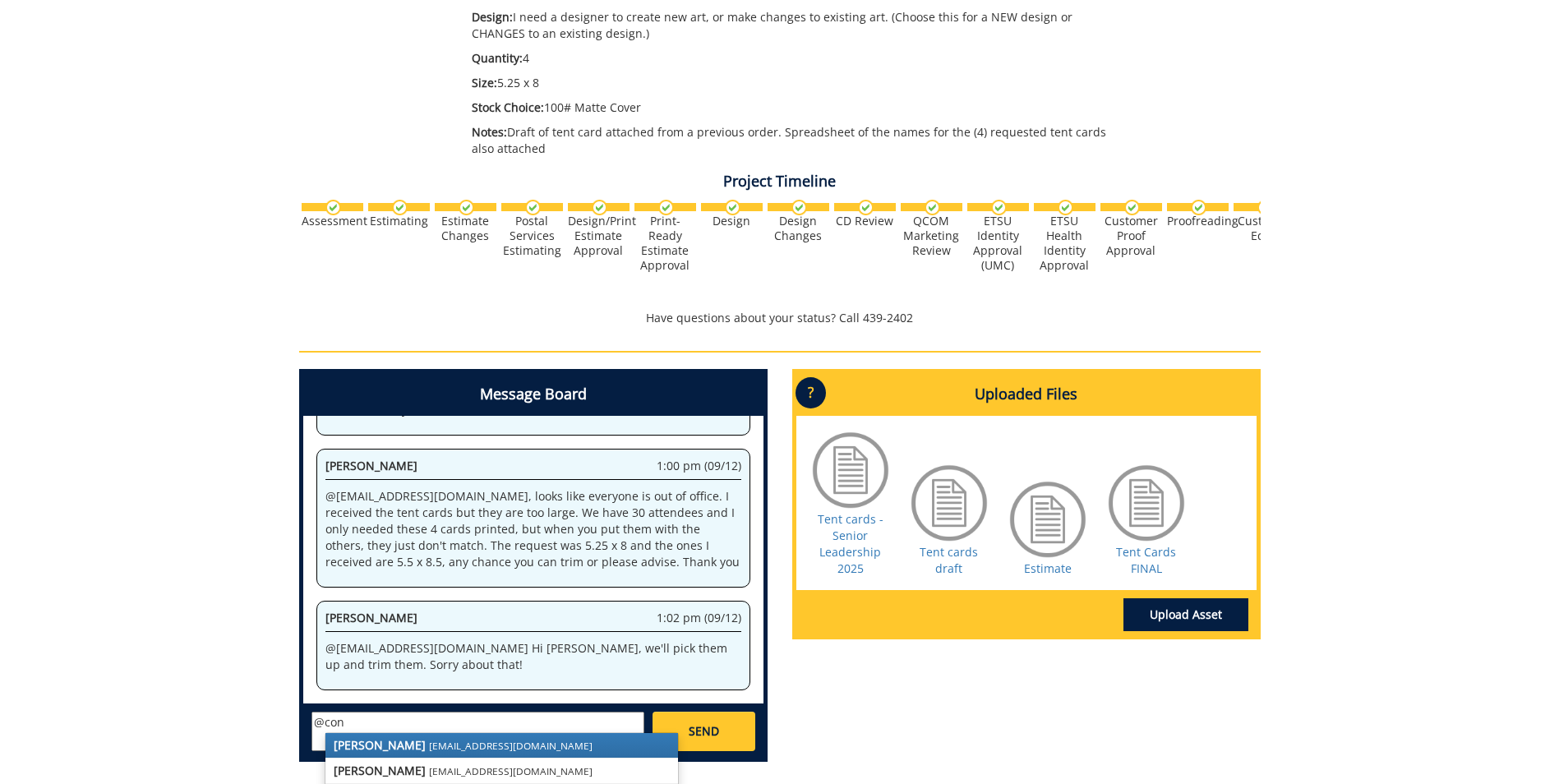
click at [429, 739] on small "[EMAIL_ADDRESS][DOMAIN_NAME]" at bounding box center [510, 745] width 164 height 13
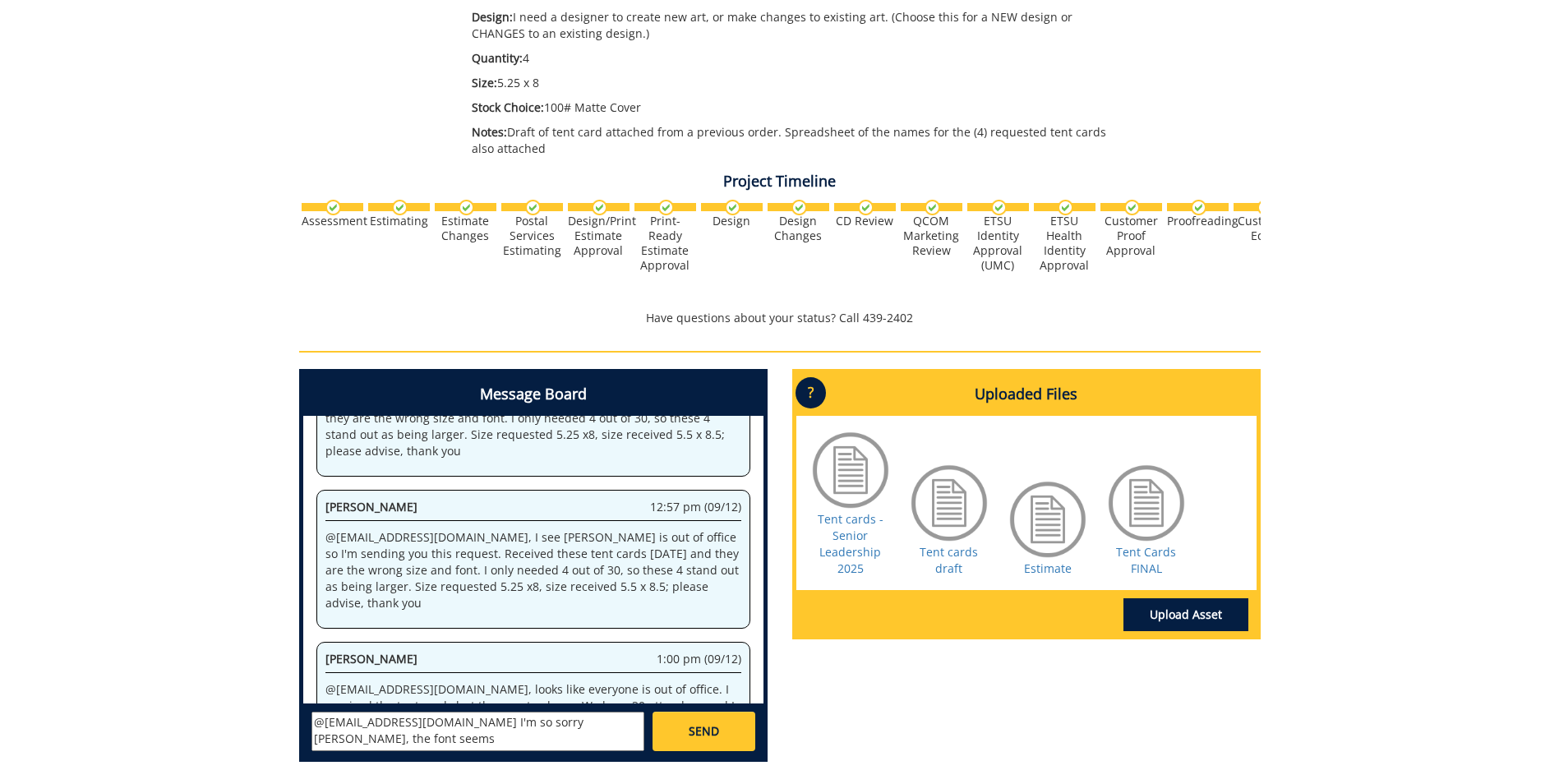
scroll to position [29987, 0]
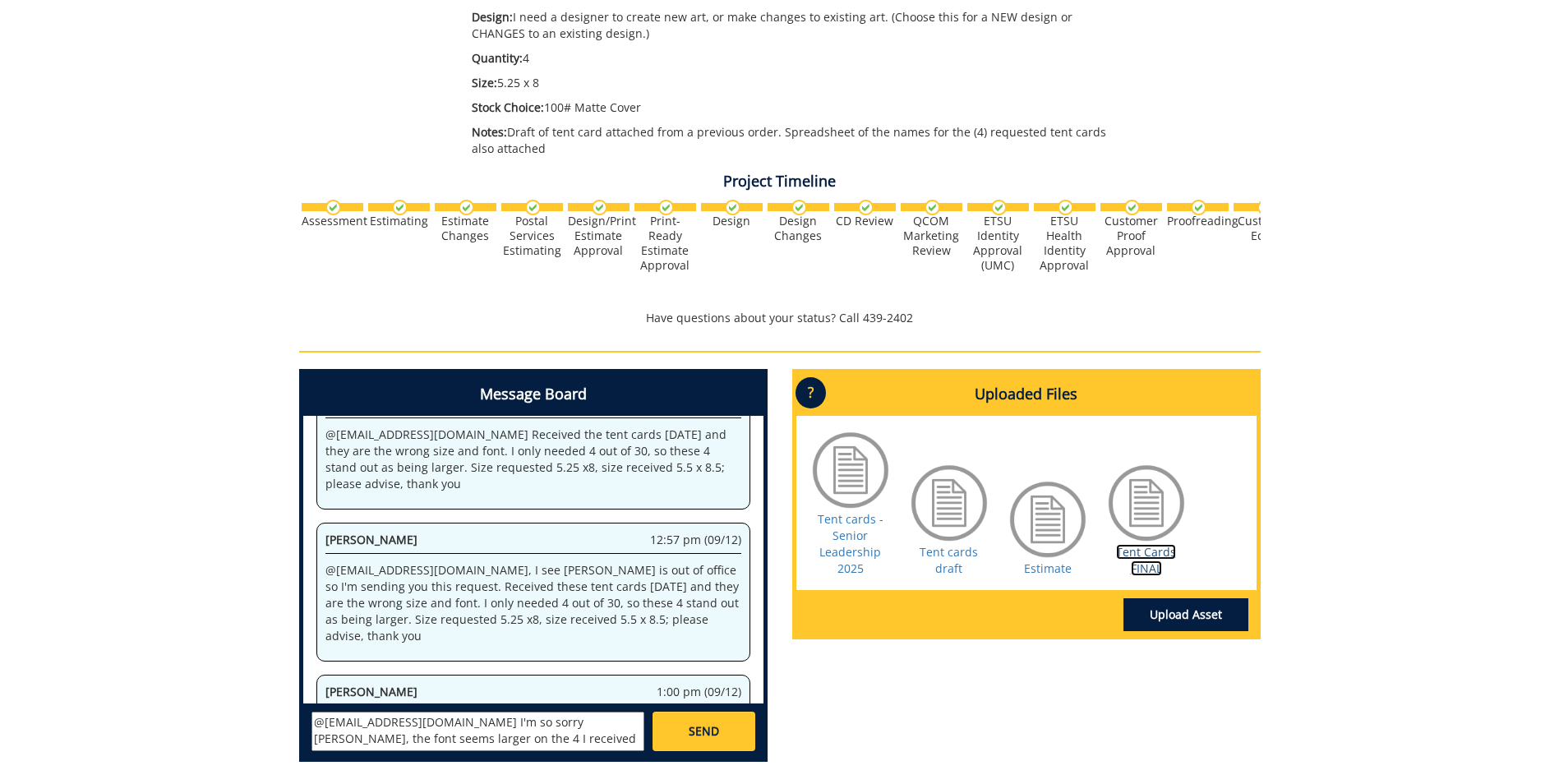
click at [1150, 573] on link "Tent Cards FINAL" at bounding box center [1146, 560] width 60 height 32
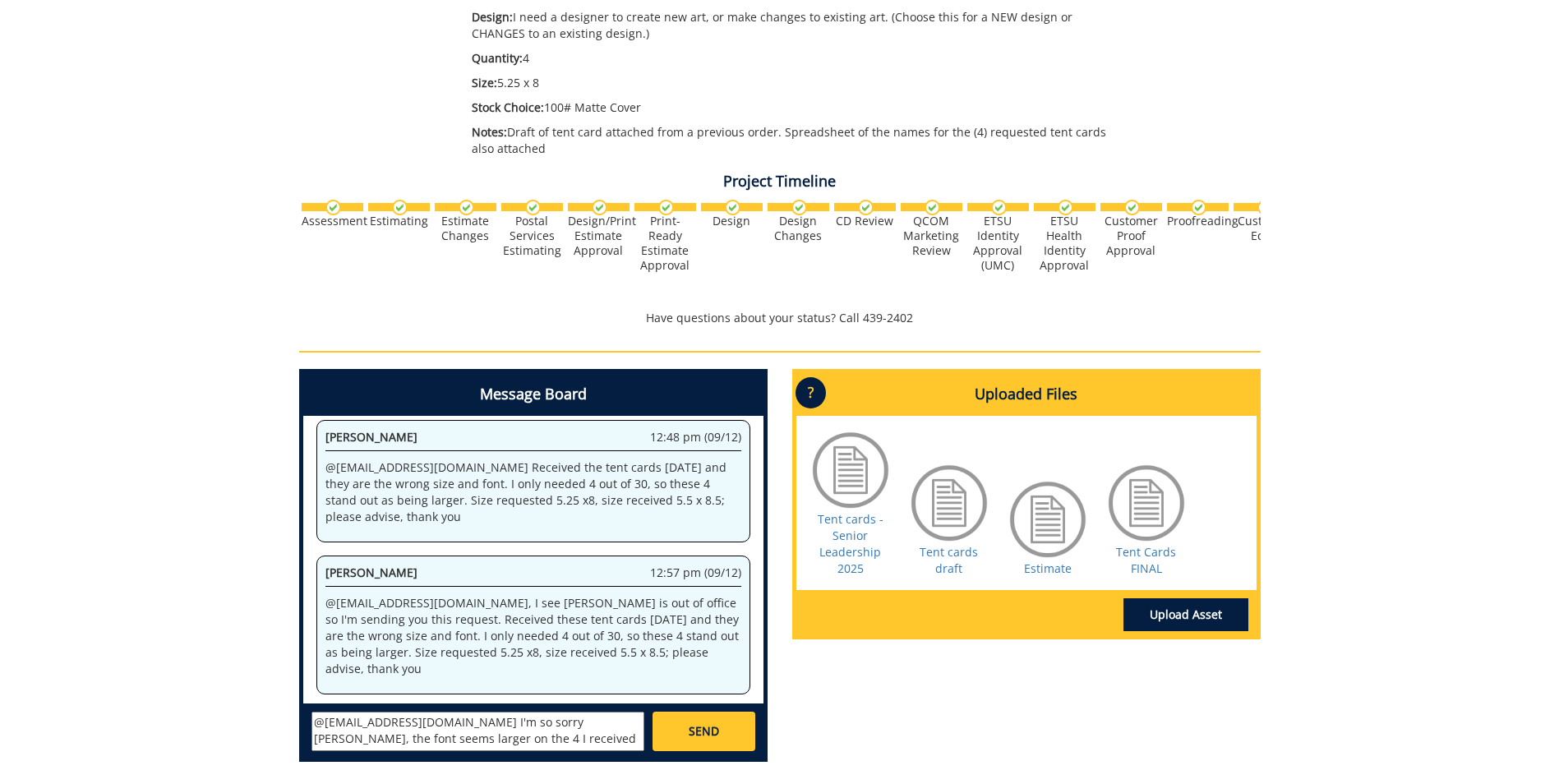
click at [441, 737] on textarea "@[EMAIL_ADDRESS][DOMAIN_NAME] I'm so sorry [PERSON_NAME], the font seems larger…" at bounding box center [478, 731] width 333 height 39
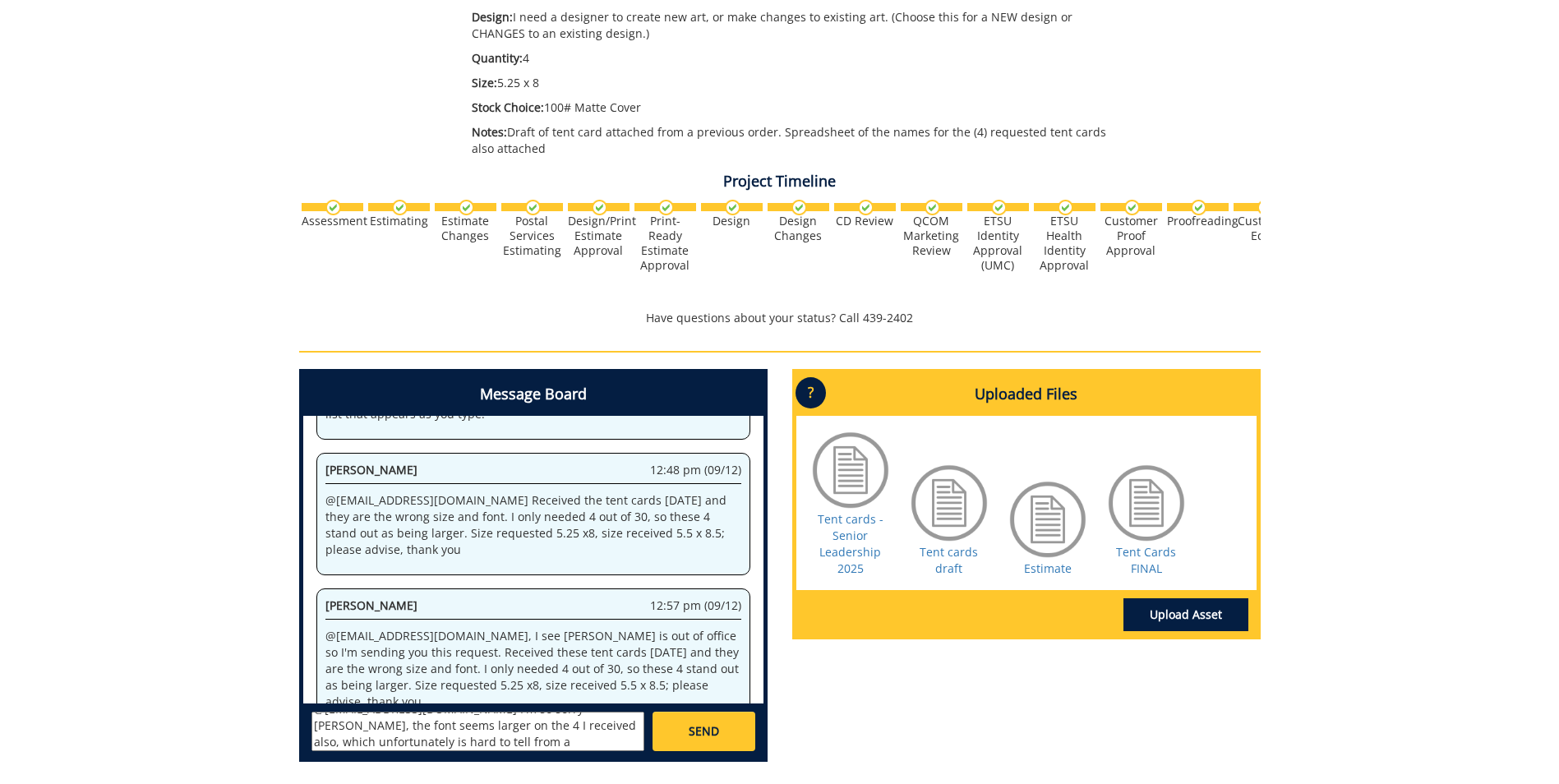
scroll to position [34055, 0]
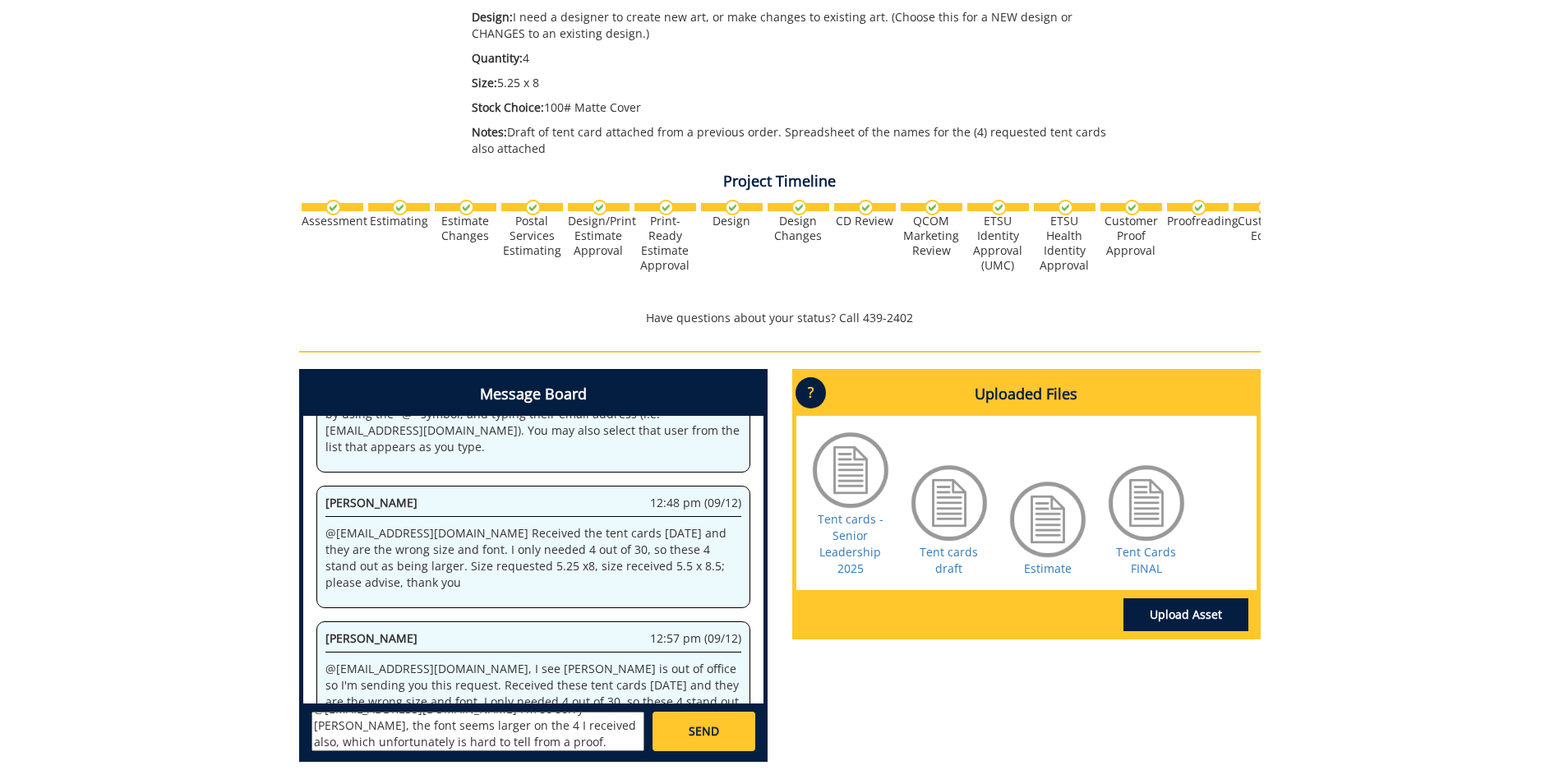
type textarea "@[EMAIL_ADDRESS][DOMAIN_NAME] I'm so sorry [PERSON_NAME], the font seems larger…"
click at [687, 727] on link "SEND" at bounding box center [703, 731] width 102 height 39
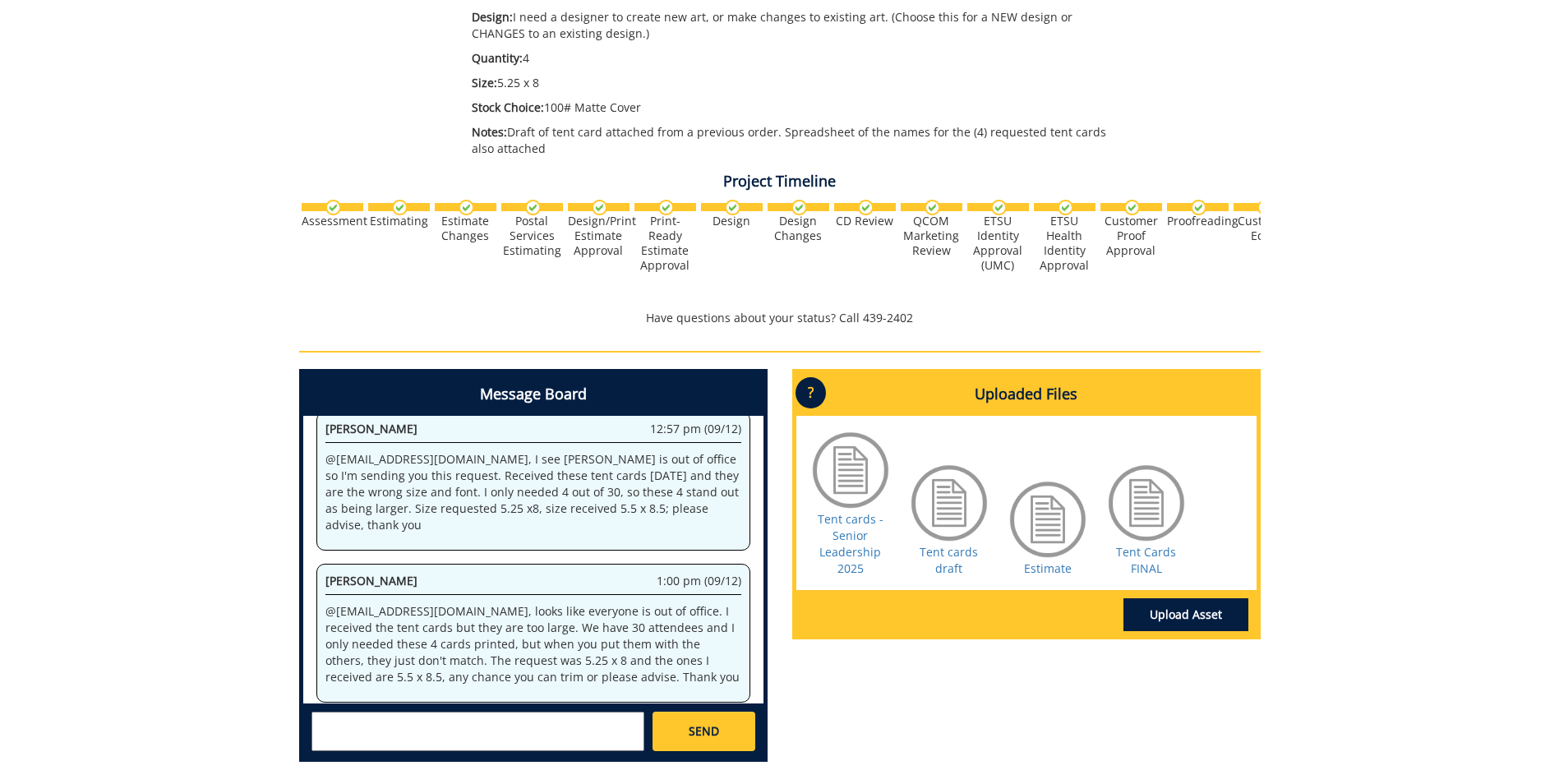
scroll to position [65817, 0]
